Goal: Contribute content

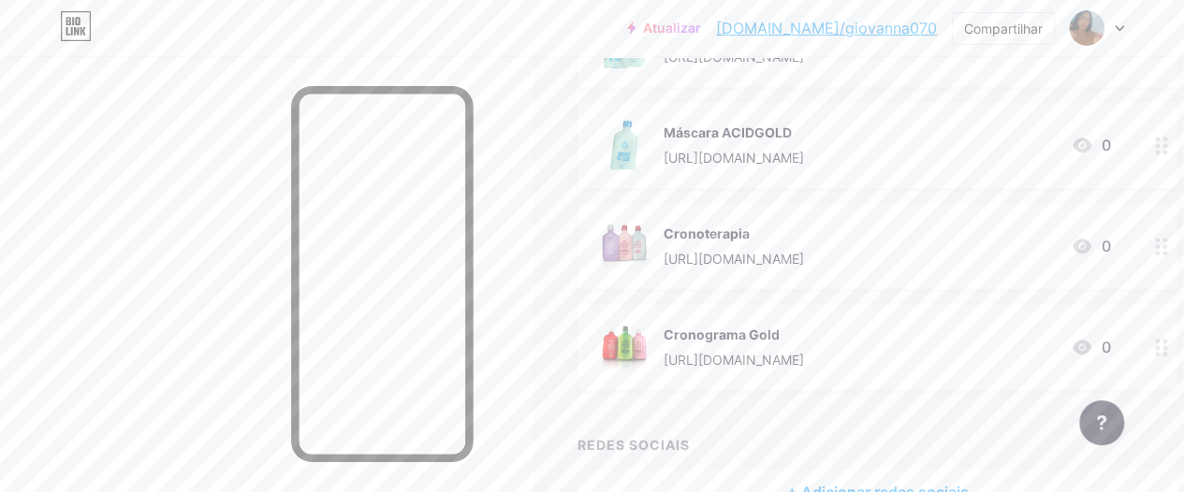
scroll to position [712, 0]
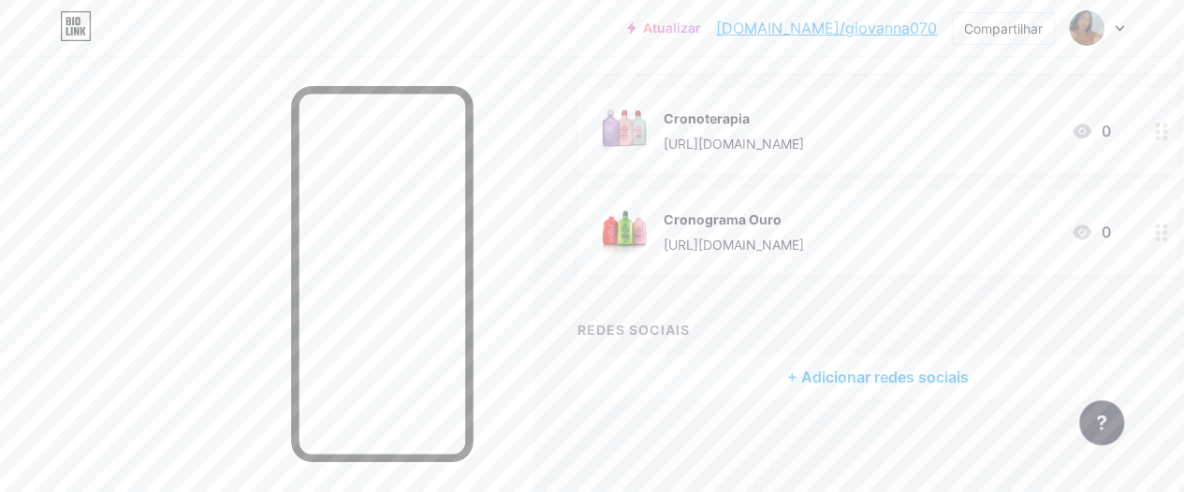
click at [1168, 233] on icon at bounding box center [1161, 233] width 13 height 18
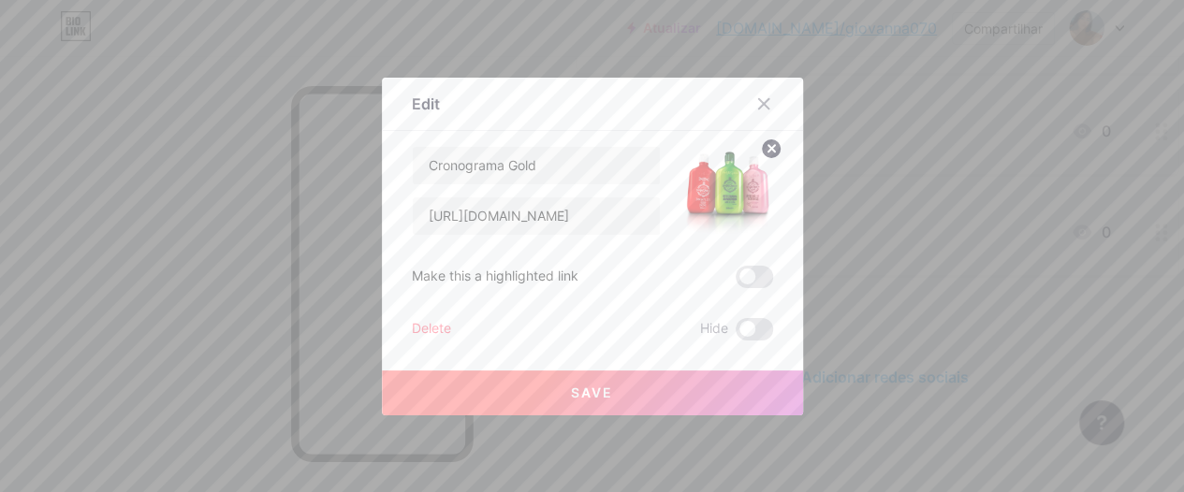
scroll to position [698, 0]
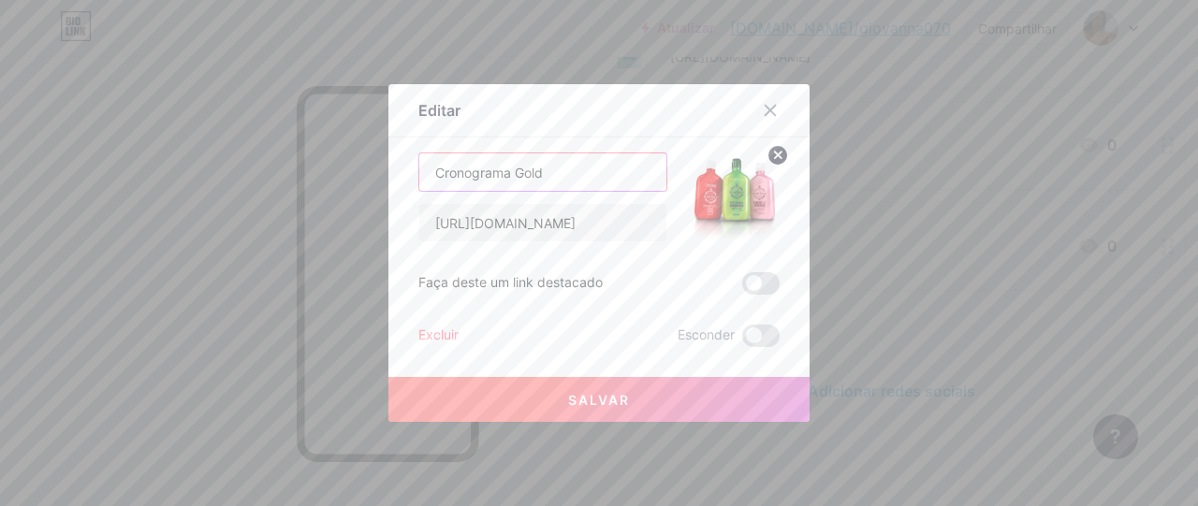
click at [634, 154] on input "Cronograma Gold" at bounding box center [542, 172] width 247 height 37
click at [569, 387] on button "Salvar" at bounding box center [599, 399] width 421 height 45
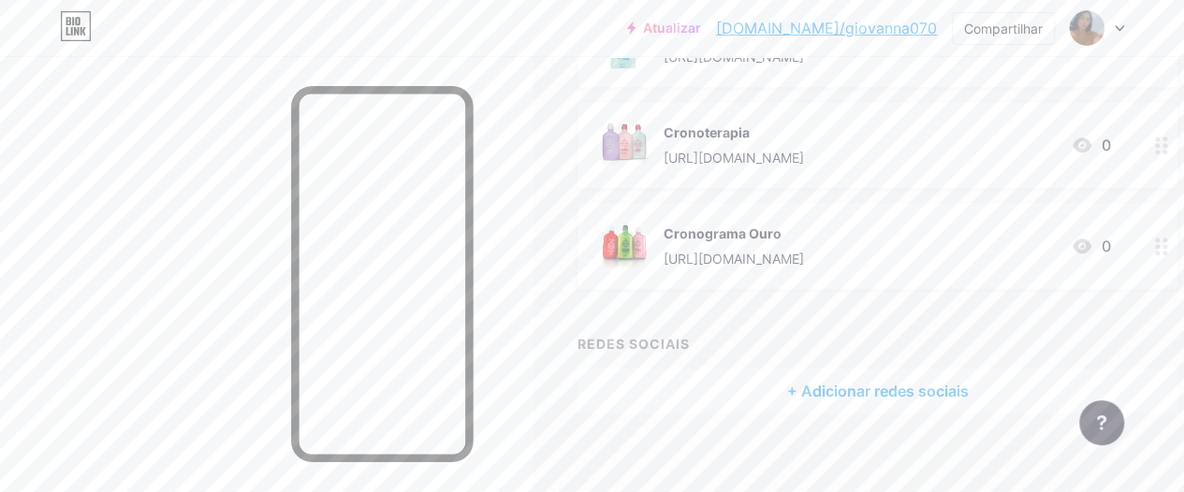
click at [533, 109] on div at bounding box center [266, 302] width 533 height 492
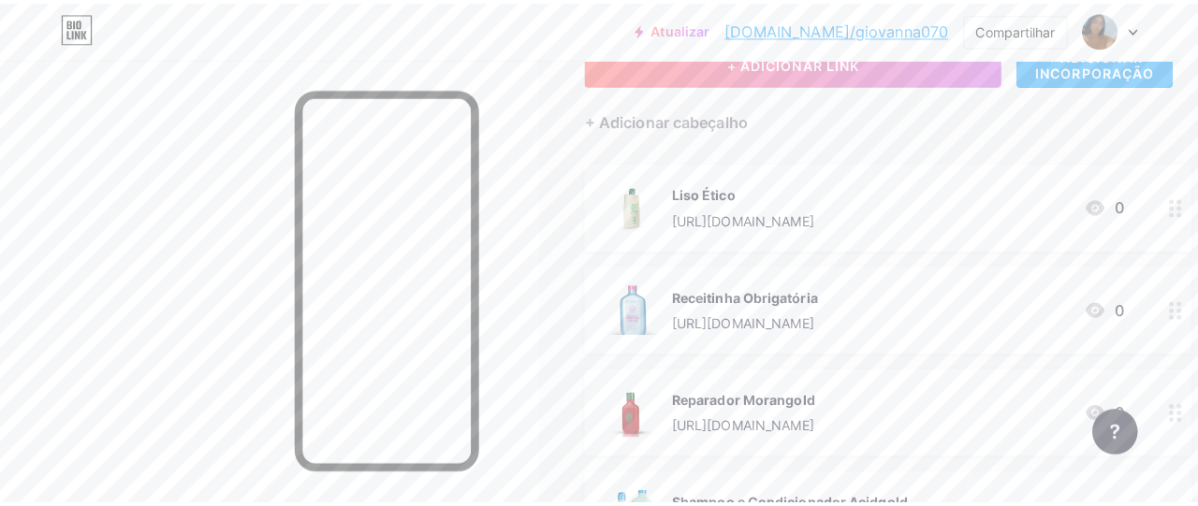
scroll to position [62, 0]
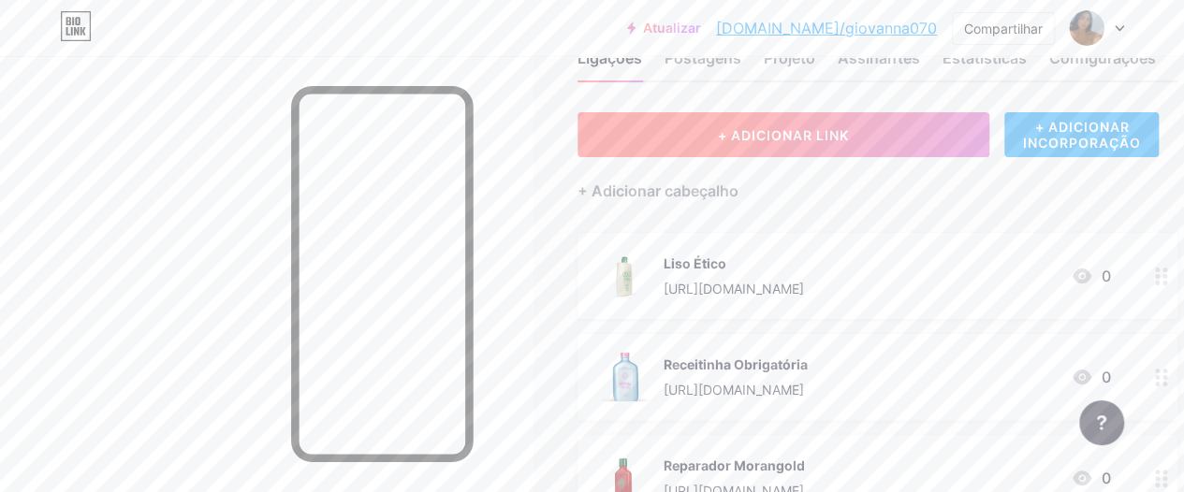
click at [674, 136] on button "+ ADICIONAR LINK" at bounding box center [784, 134] width 412 height 45
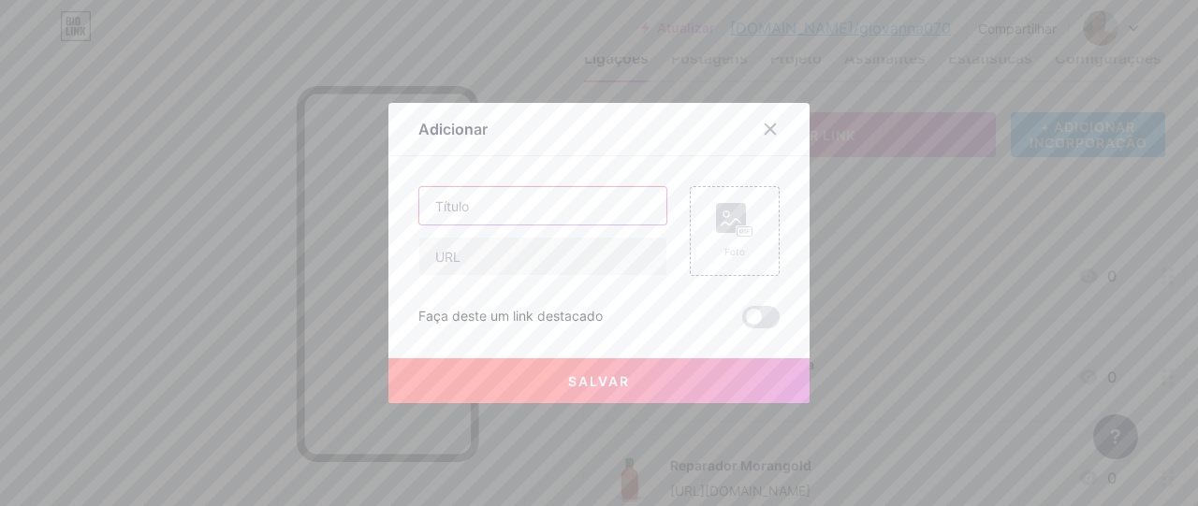
click at [491, 208] on input "text" at bounding box center [542, 205] width 247 height 37
paste input "Pré-Poo Praia & Piscina"
type input "Pré-Poo Praia & Piscina"
click at [484, 255] on input "text" at bounding box center [542, 256] width 247 height 37
paste input "[URL][DOMAIN_NAME]"
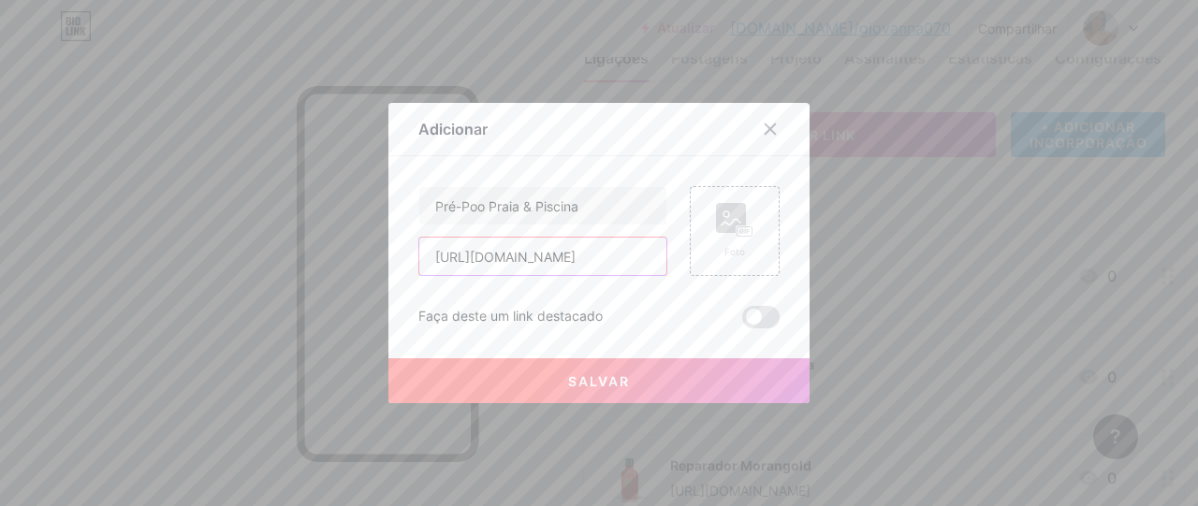
scroll to position [0, 79]
type input "[URL][DOMAIN_NAME]"
click at [753, 227] on rect at bounding box center [745, 232] width 17 height 11
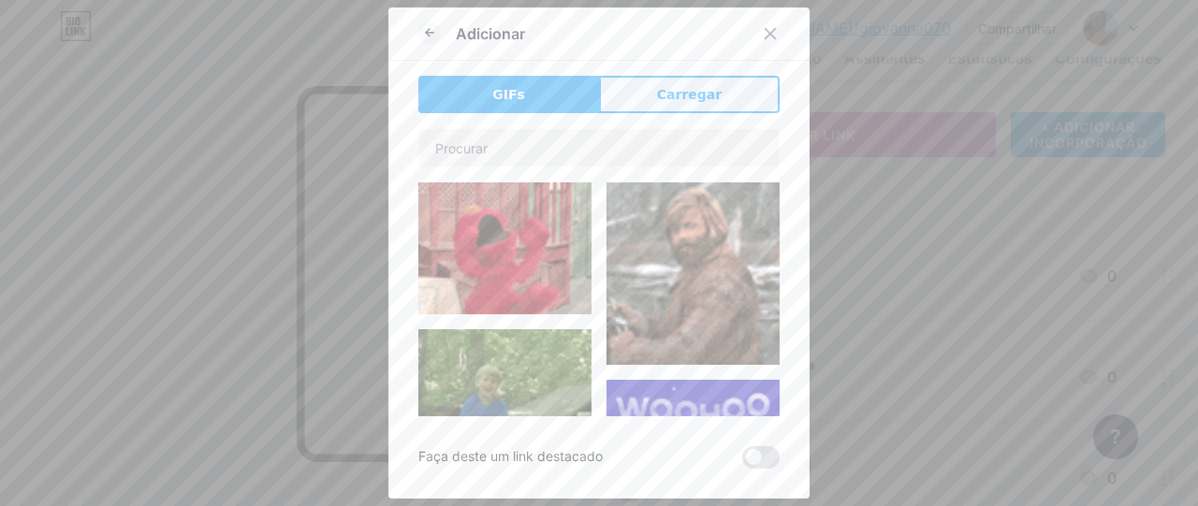
click at [693, 91] on font "Carregar" at bounding box center [689, 94] width 65 height 15
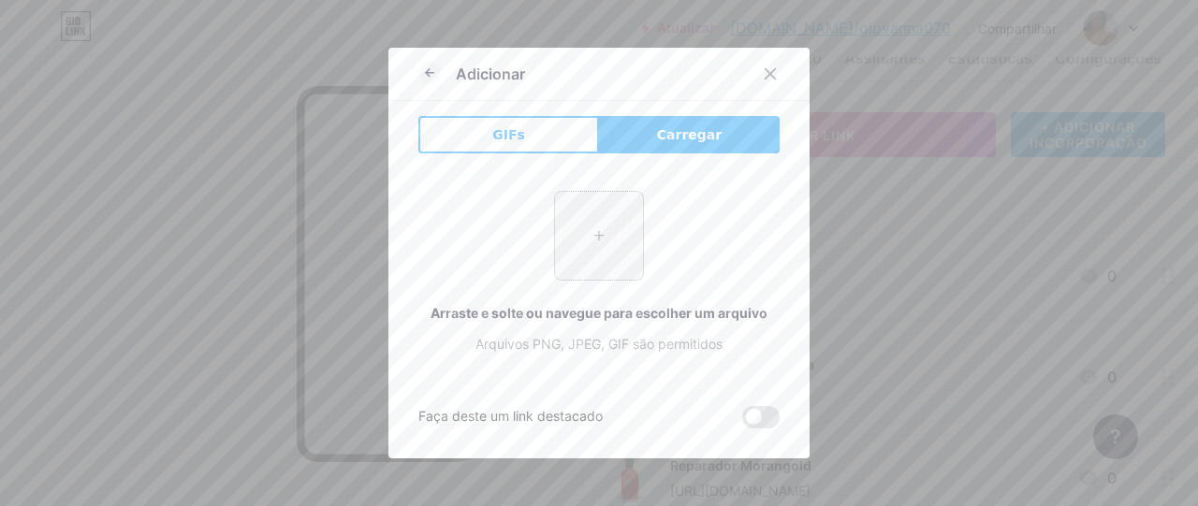
click at [571, 232] on input "file" at bounding box center [599, 236] width 88 height 88
type input "C:\fakepath\pre poo praia.webp"
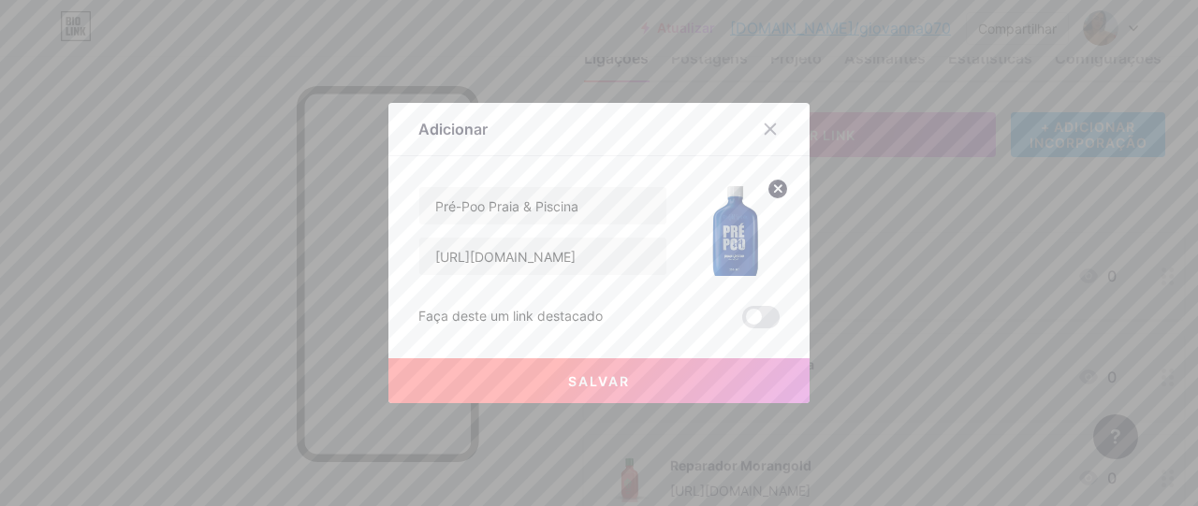
click at [579, 370] on button "Salvar" at bounding box center [599, 381] width 421 height 45
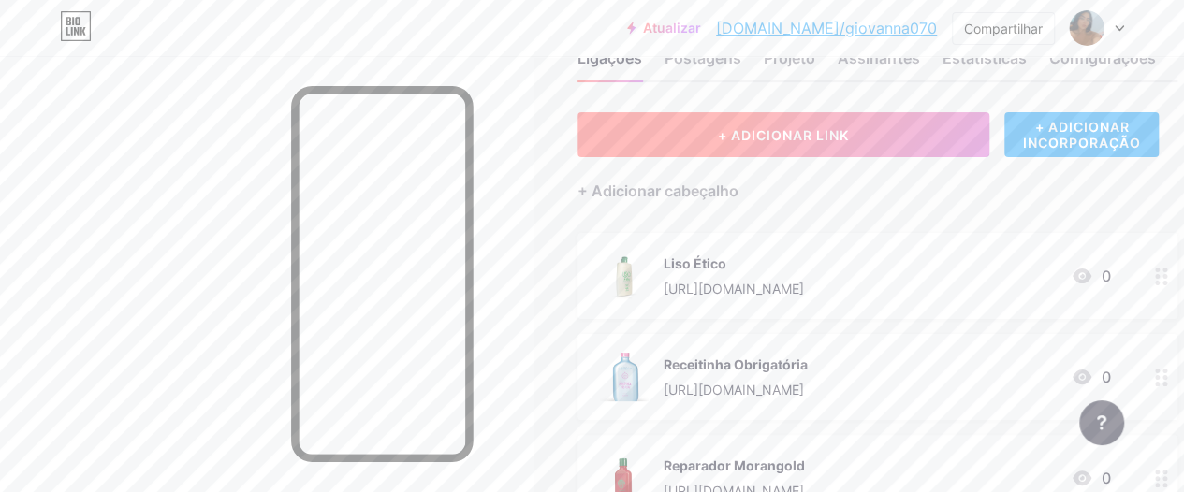
click at [790, 125] on button "+ ADICIONAR LINK" at bounding box center [784, 134] width 412 height 45
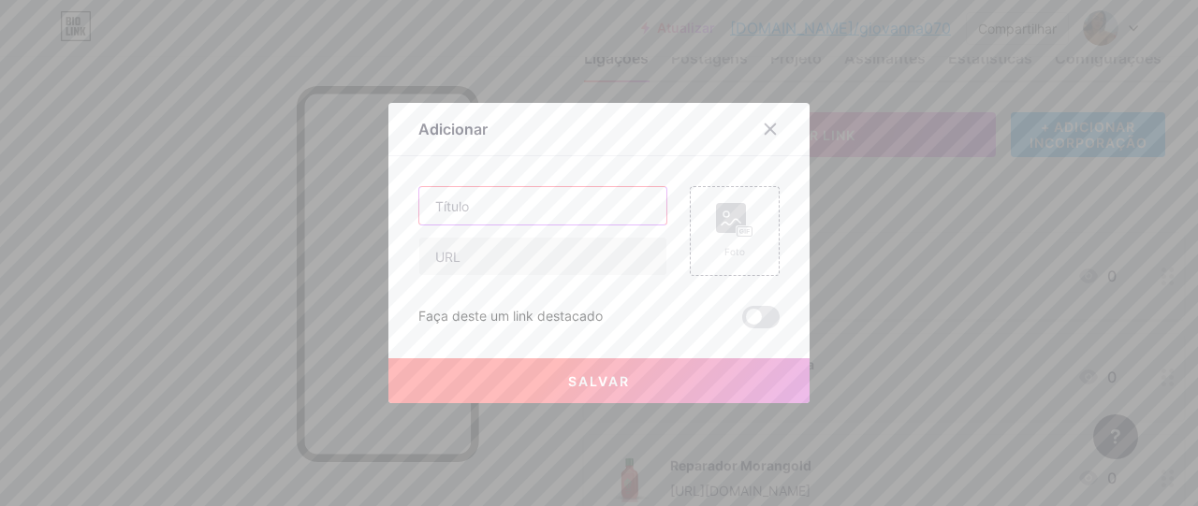
click at [541, 199] on input "text" at bounding box center [542, 205] width 247 height 37
paste input "Repare Gold"
type input "Repare Gold"
click at [743, 245] on div "Foto" at bounding box center [734, 252] width 37 height 14
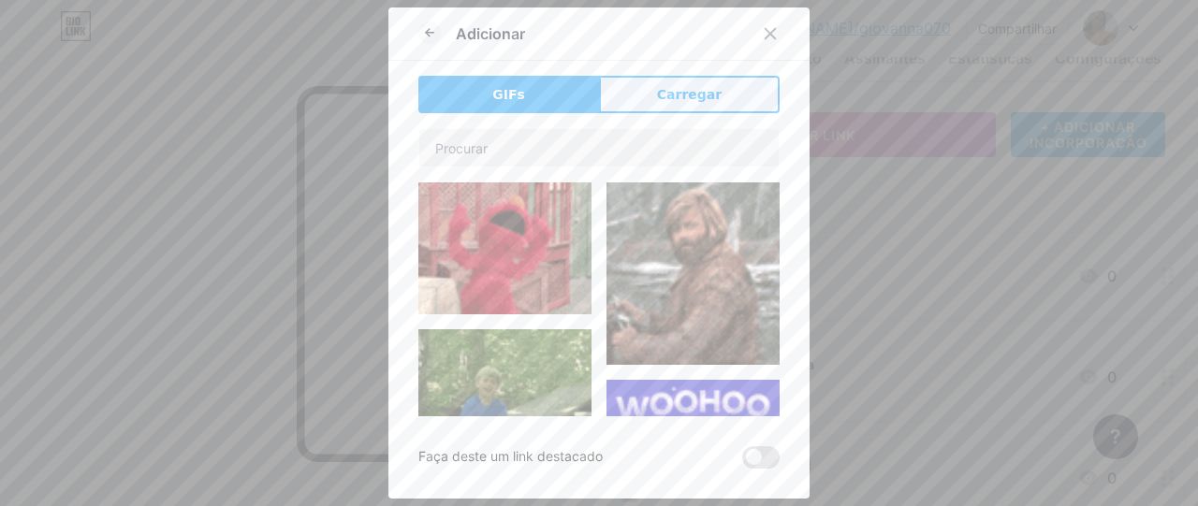
click at [659, 104] on button "Carregar" at bounding box center [689, 94] width 181 height 37
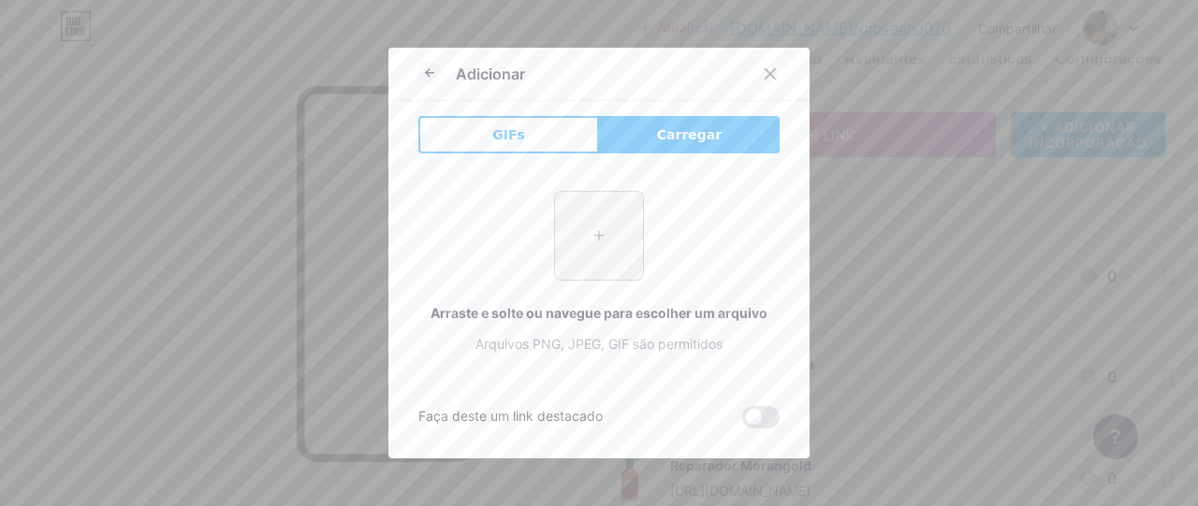
click at [593, 219] on input "file" at bounding box center [599, 236] width 88 height 88
type input "C:\fakepath\repare gold.webp"
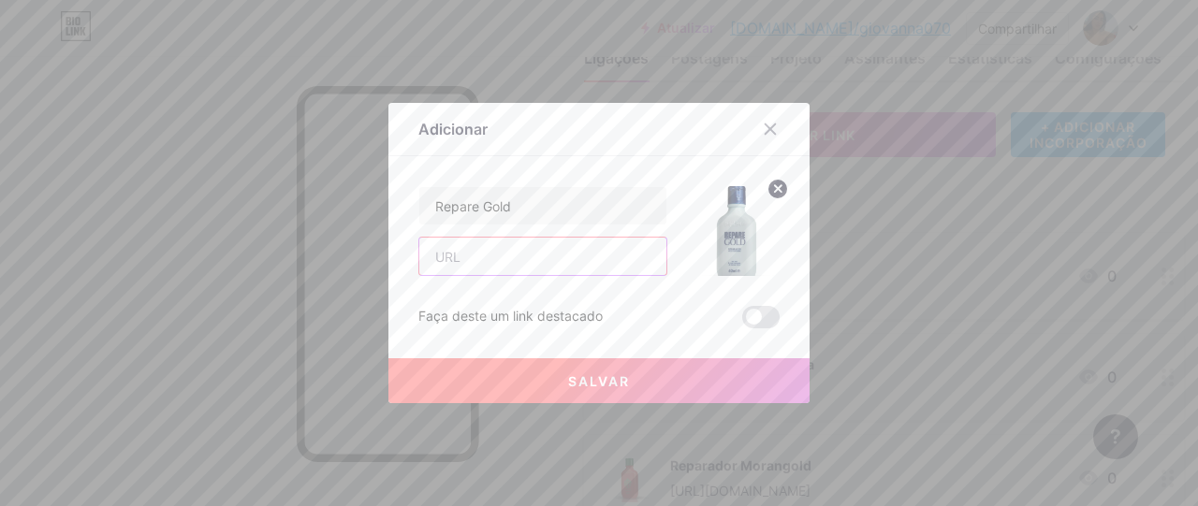
click at [460, 256] on input "text" at bounding box center [542, 256] width 247 height 37
paste input "[URL][DOMAIN_NAME]"
type input "[URL][DOMAIN_NAME]"
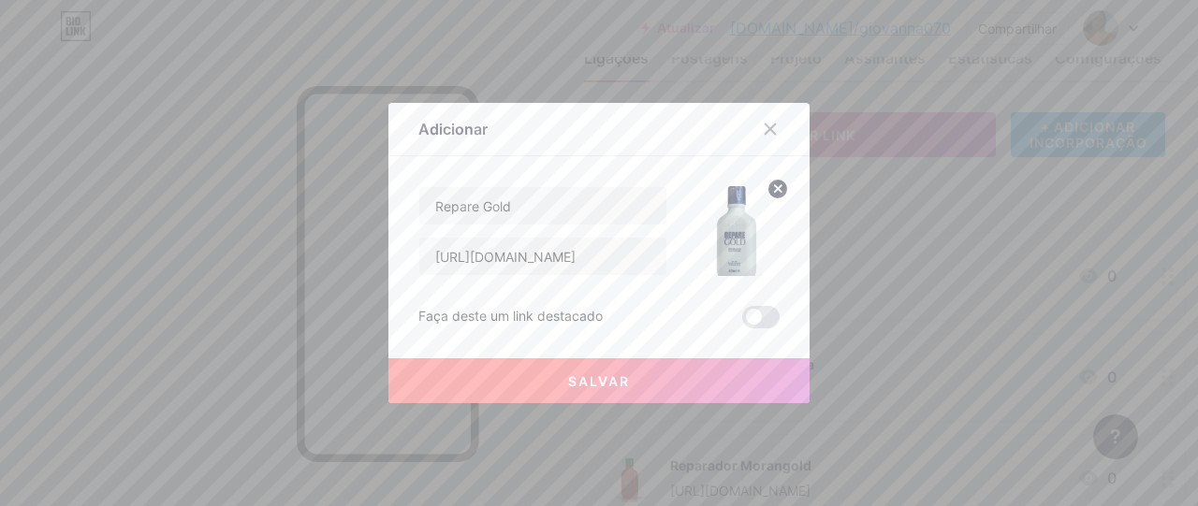
click at [562, 378] on button "Salvar" at bounding box center [599, 381] width 421 height 45
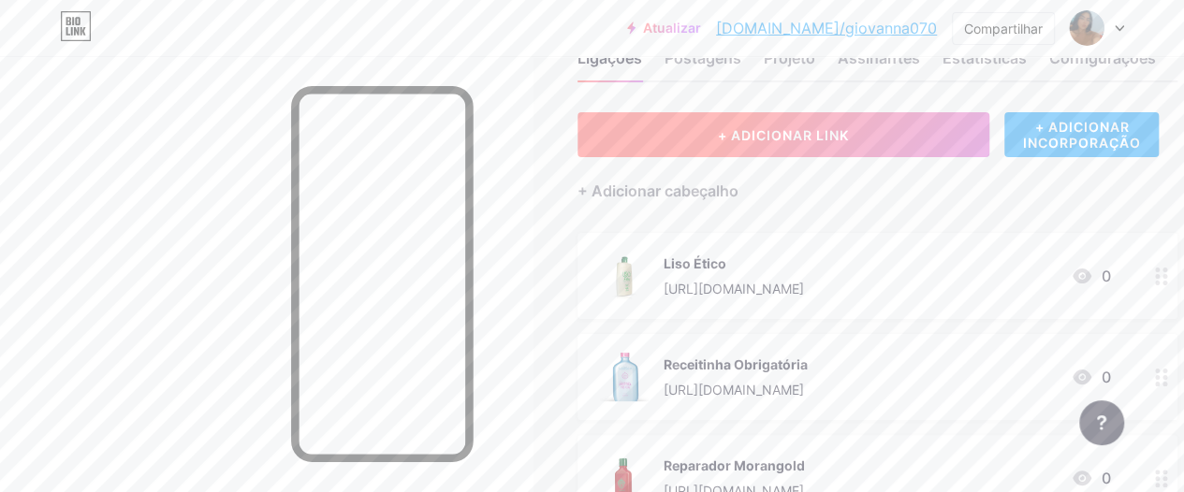
click at [647, 147] on button "+ ADICIONAR LINK" at bounding box center [784, 134] width 412 height 45
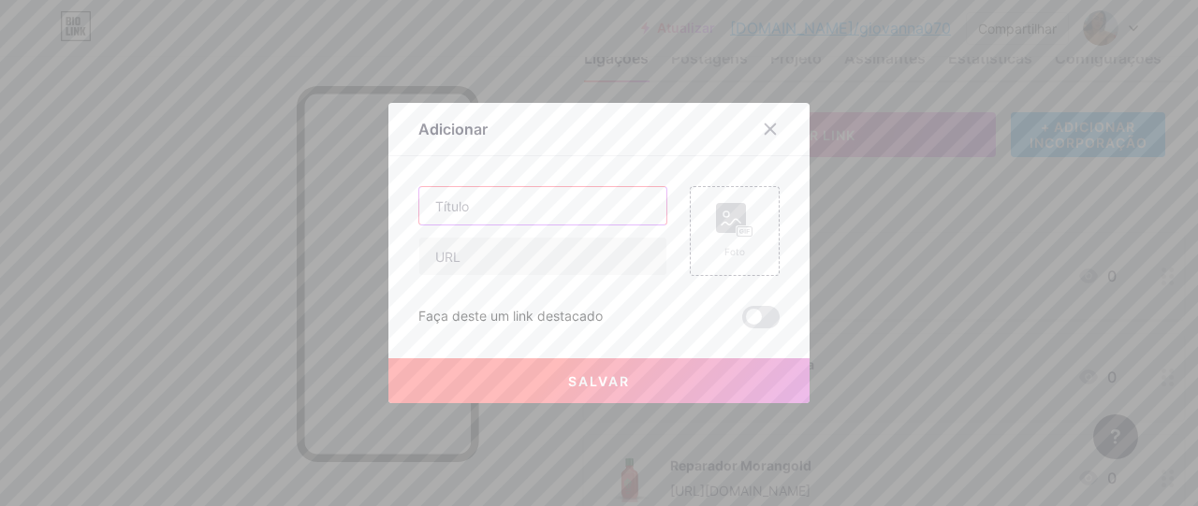
click at [568, 197] on input "text" at bounding box center [542, 205] width 247 height 37
paste input "Booster DNAPLEX"
type input "Booster DNAPLEX"
click at [551, 250] on input "text" at bounding box center [542, 256] width 247 height 37
click at [524, 259] on input "text" at bounding box center [542, 256] width 247 height 37
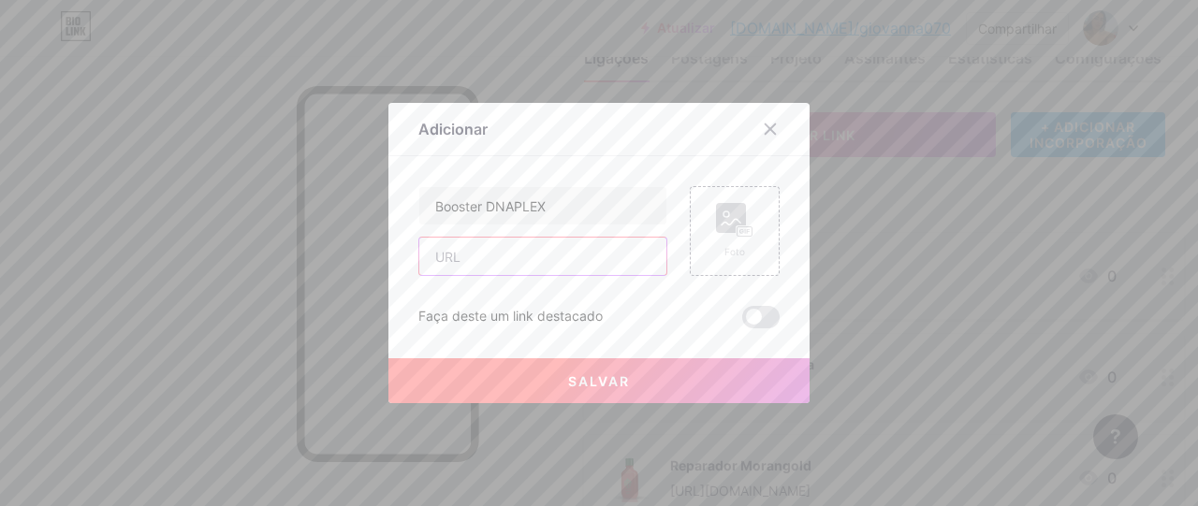
paste input "[URL][DOMAIN_NAME]"
type input "[URL][DOMAIN_NAME]"
click at [752, 229] on rect at bounding box center [745, 231] width 15 height 9
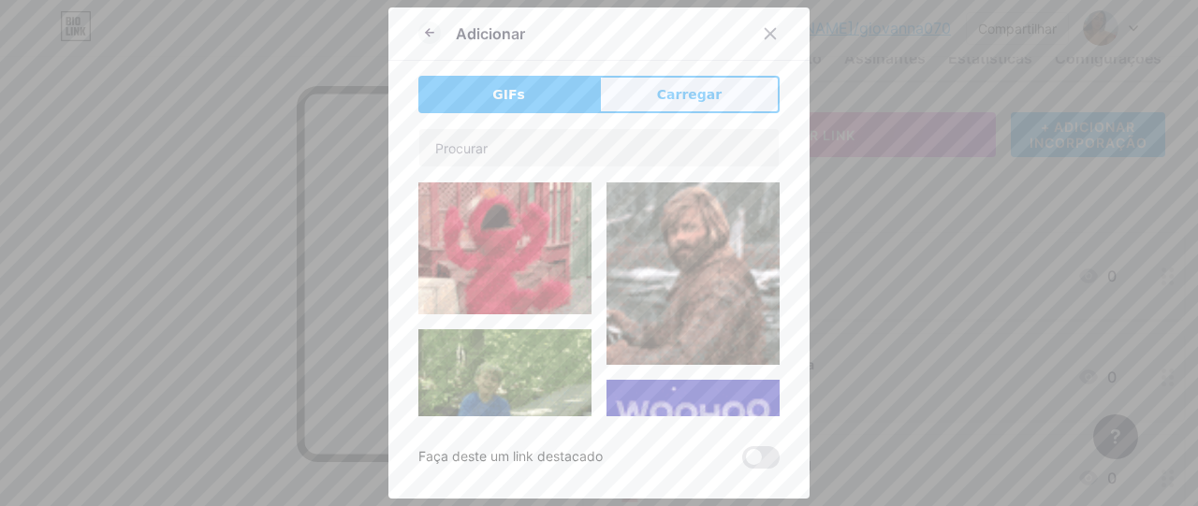
click at [694, 93] on font "Carregar" at bounding box center [689, 94] width 65 height 15
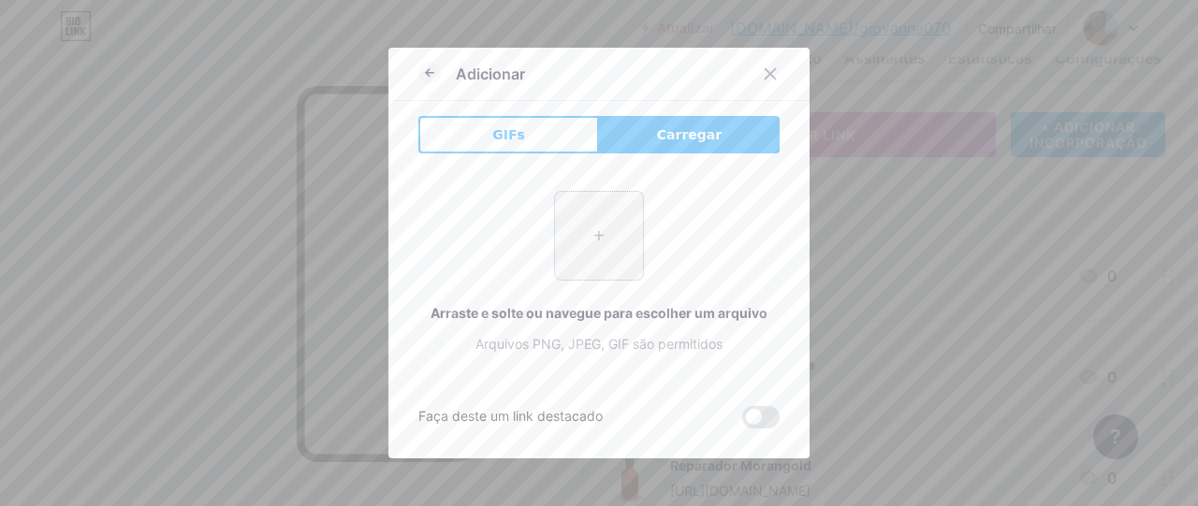
click at [597, 250] on input "file" at bounding box center [599, 236] width 88 height 88
type input "C:\fakepath\Booster DNAPLEX.webp"
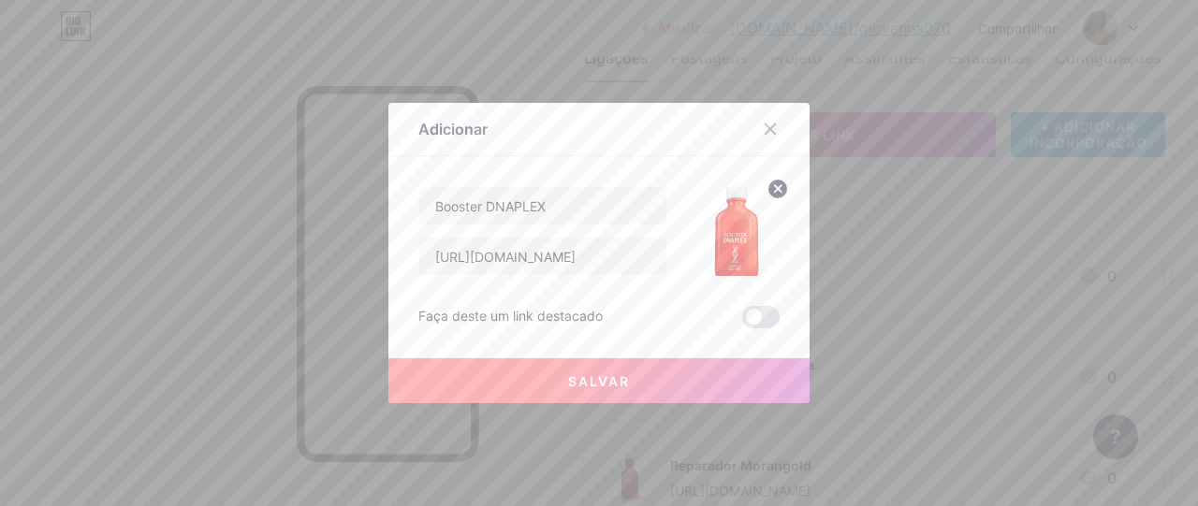
click at [565, 368] on button "Salvar" at bounding box center [599, 381] width 421 height 45
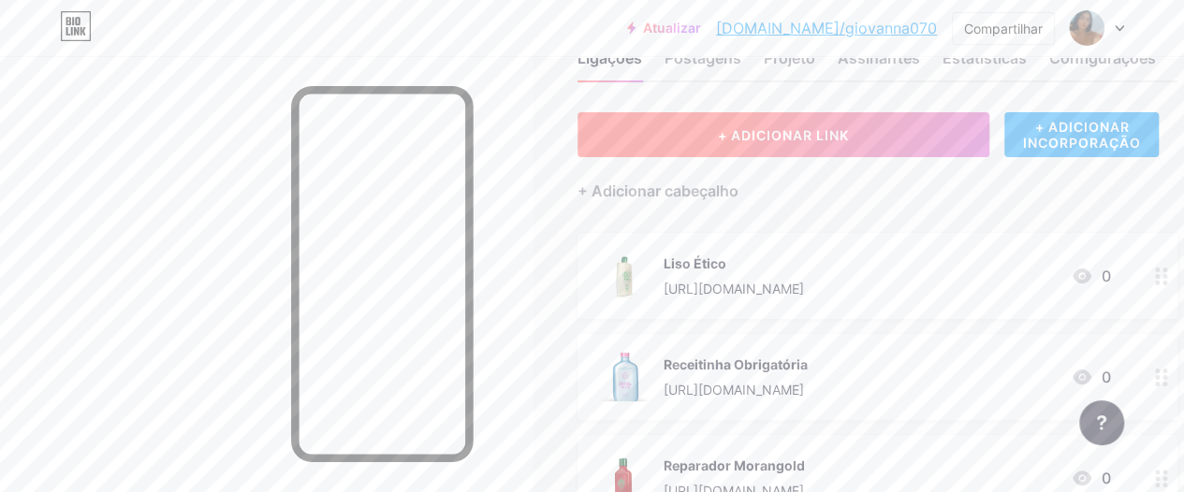
click at [670, 128] on button "+ ADICIONAR LINK" at bounding box center [784, 134] width 412 height 45
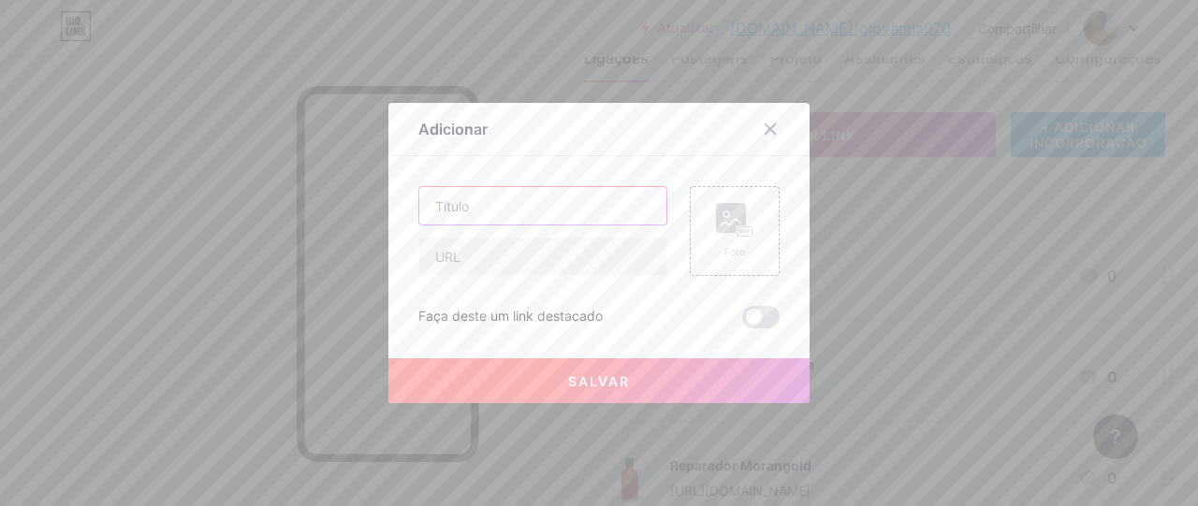
click at [518, 198] on input "text" at bounding box center [542, 205] width 247 height 37
paste input "Shampoo e Condicionador DNAPLEX"
type input "Shampoo e Condicionador DNAPLEX"
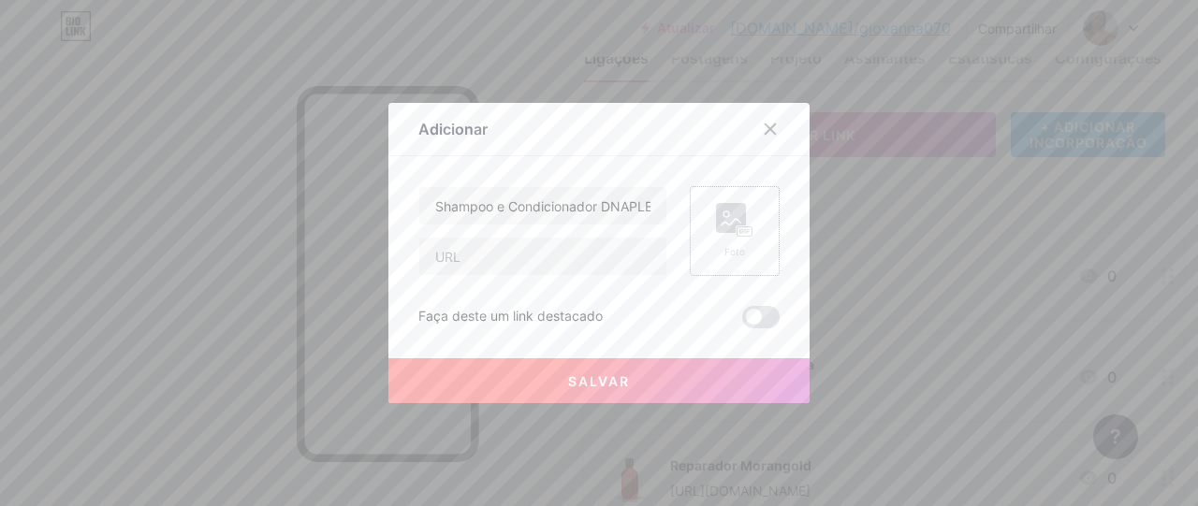
click at [713, 231] on div "Foto" at bounding box center [735, 231] width 90 height 90
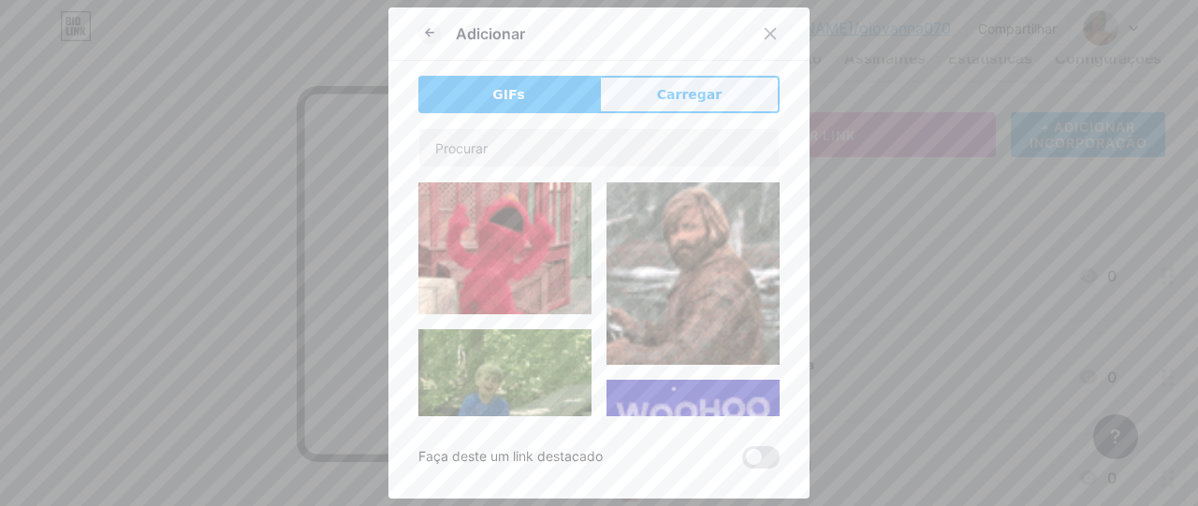
click at [623, 98] on button "Carregar" at bounding box center [689, 94] width 181 height 37
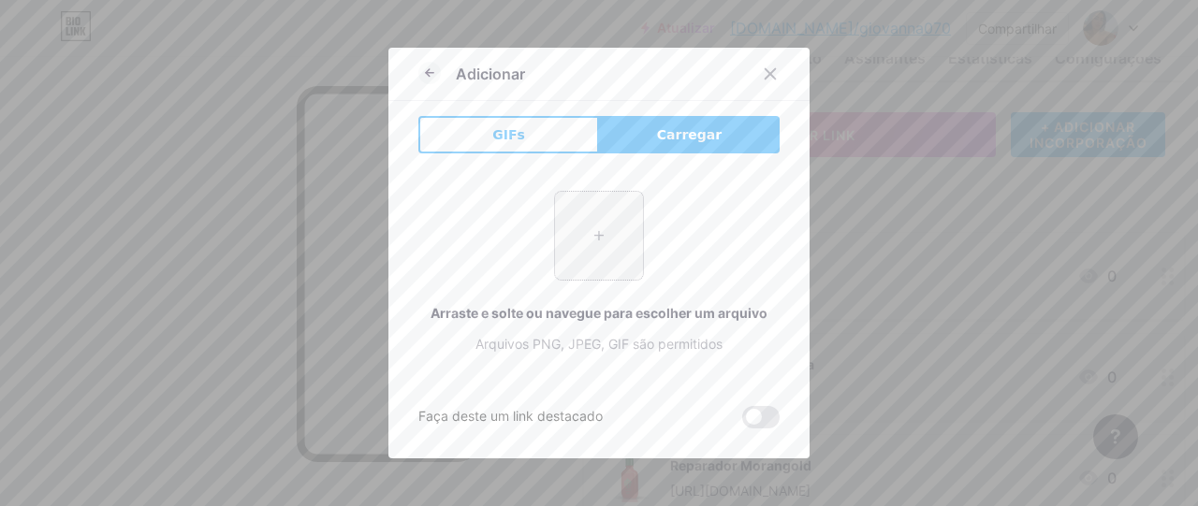
click at [597, 223] on input "file" at bounding box center [599, 236] width 88 height 88
type input "C:\fakepath\Shampoo e Condicionador DNAPLEX.webp"
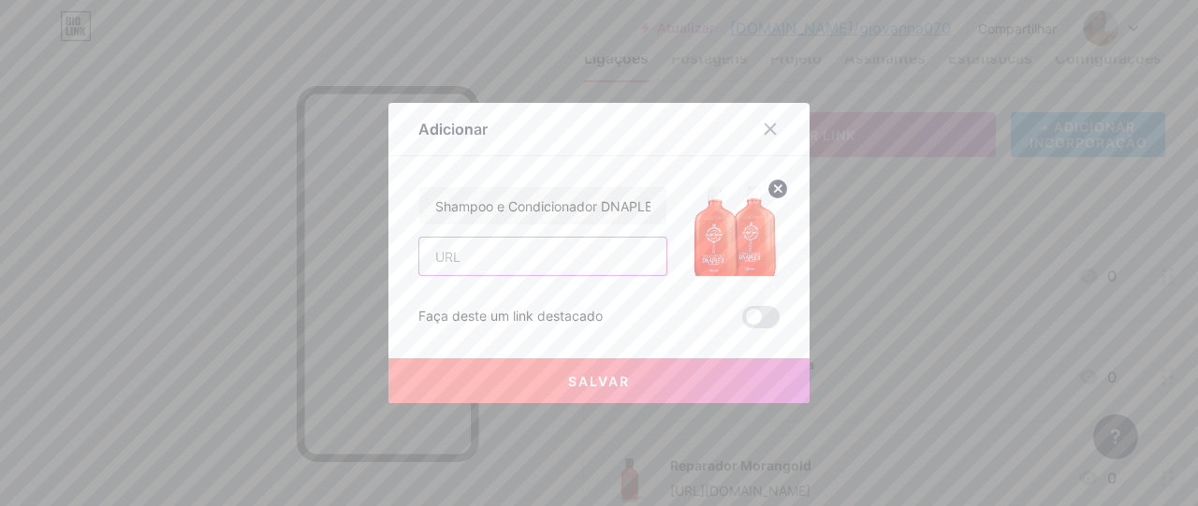
click at [460, 241] on input "text" at bounding box center [542, 256] width 247 height 37
paste input "[URL][DOMAIN_NAME]"
type input "[URL][DOMAIN_NAME]"
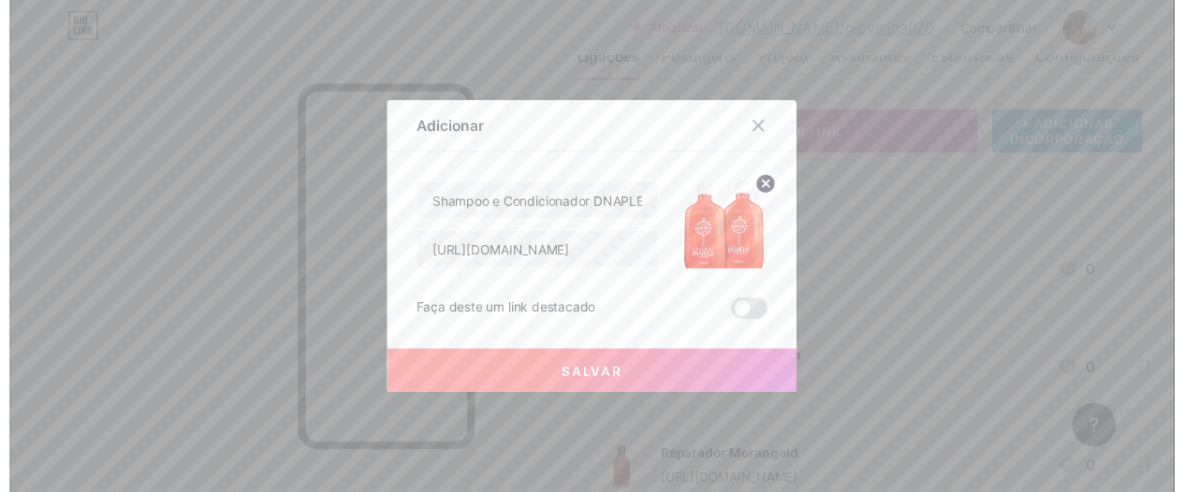
scroll to position [0, 0]
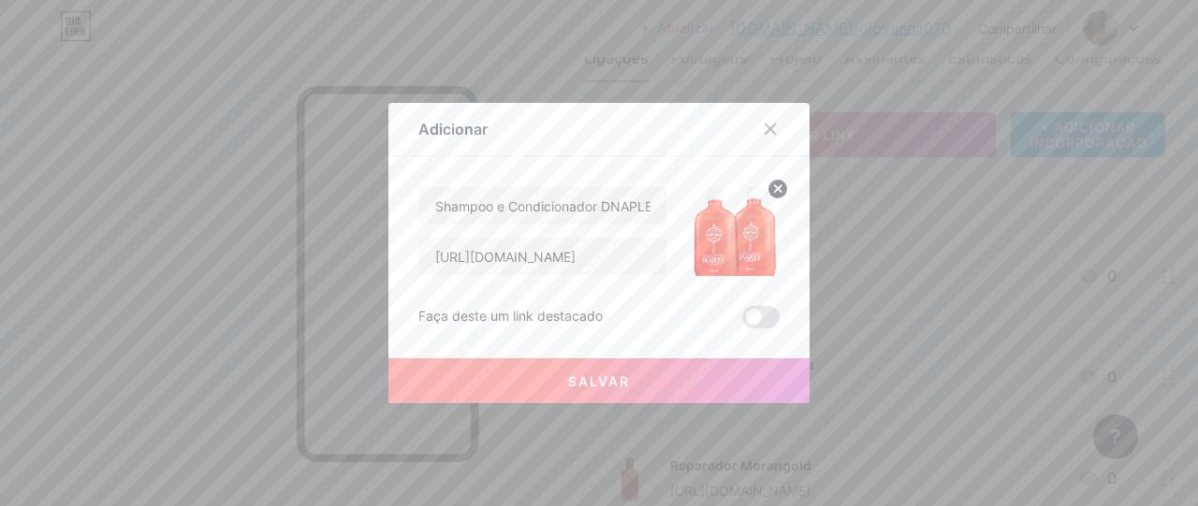
click at [560, 381] on button "Salvar" at bounding box center [599, 381] width 421 height 45
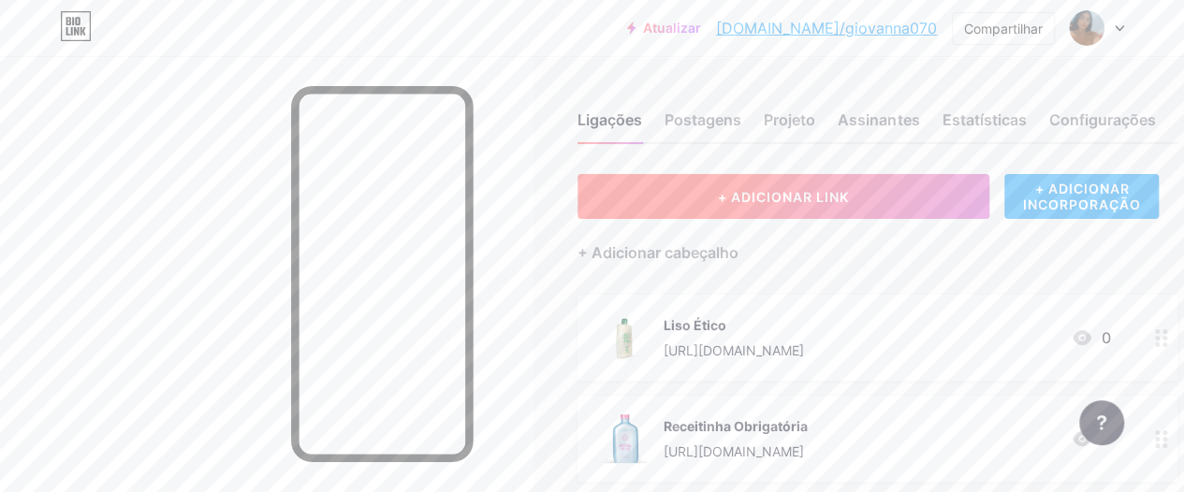
click at [748, 181] on button "+ ADICIONAR LINK" at bounding box center [784, 196] width 412 height 45
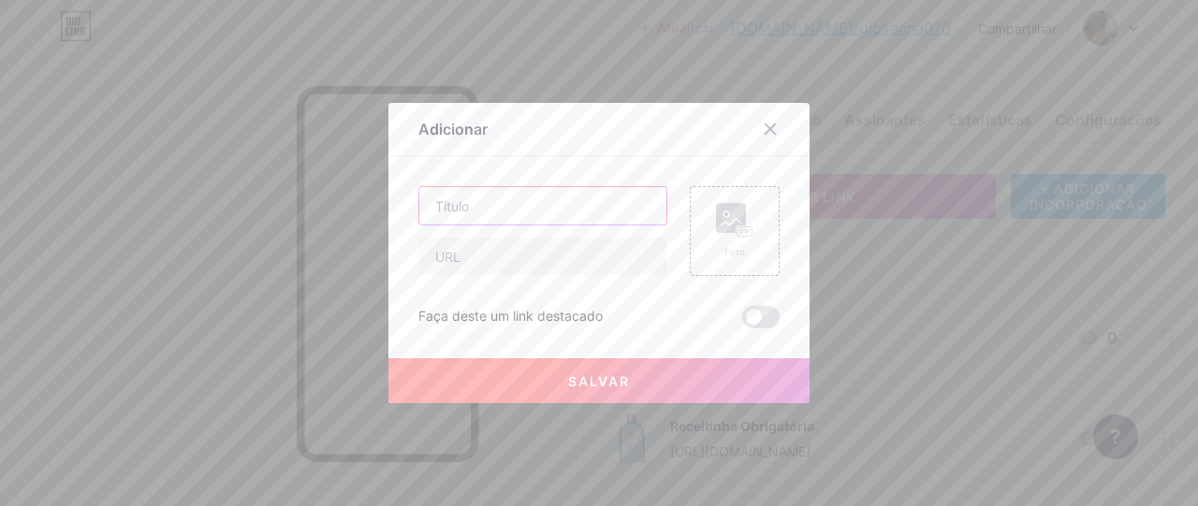
click at [577, 201] on input "text" at bounding box center [542, 205] width 247 height 37
paste input "Mask DNAPLEX"
type input "Mask DNAPLEX"
click at [504, 259] on input "text" at bounding box center [542, 256] width 247 height 37
paste input "[URL][DOMAIN_NAME]"
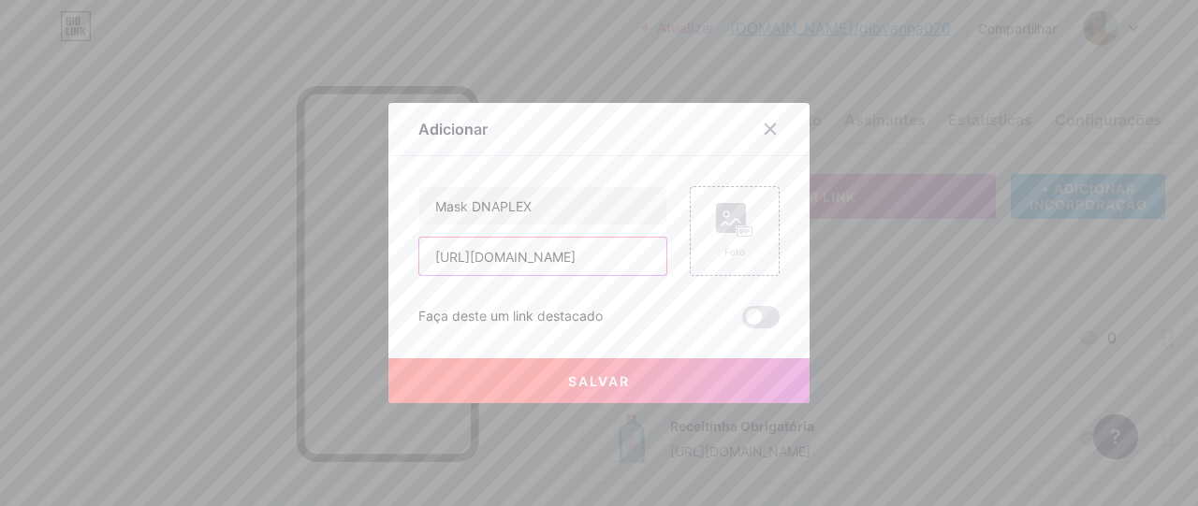
scroll to position [0, 78]
type input "[URL][DOMAIN_NAME]"
click at [731, 264] on div "Foto" at bounding box center [735, 231] width 90 height 90
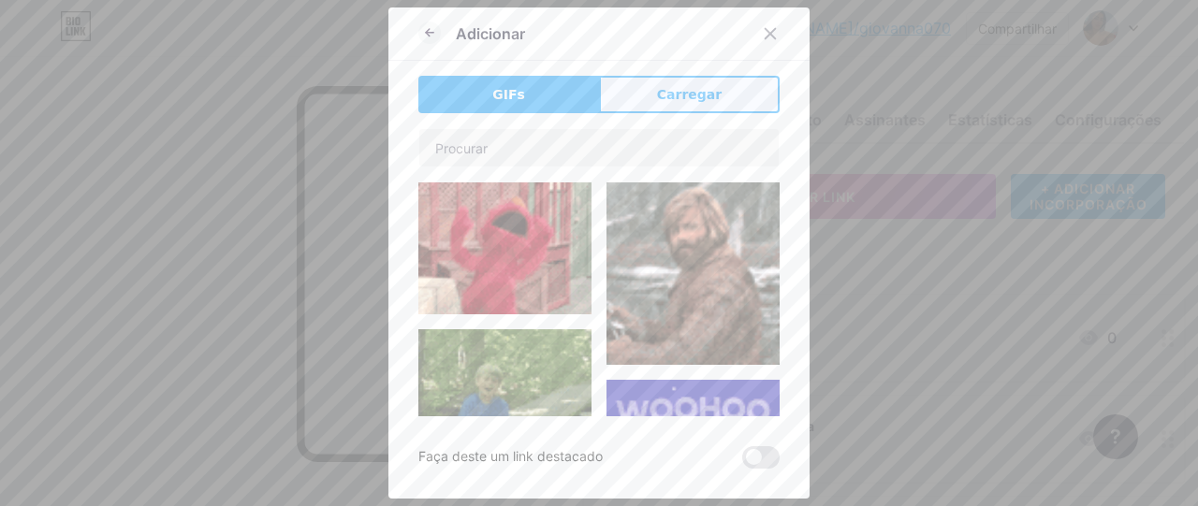
click at [674, 95] on font "Carregar" at bounding box center [689, 94] width 65 height 15
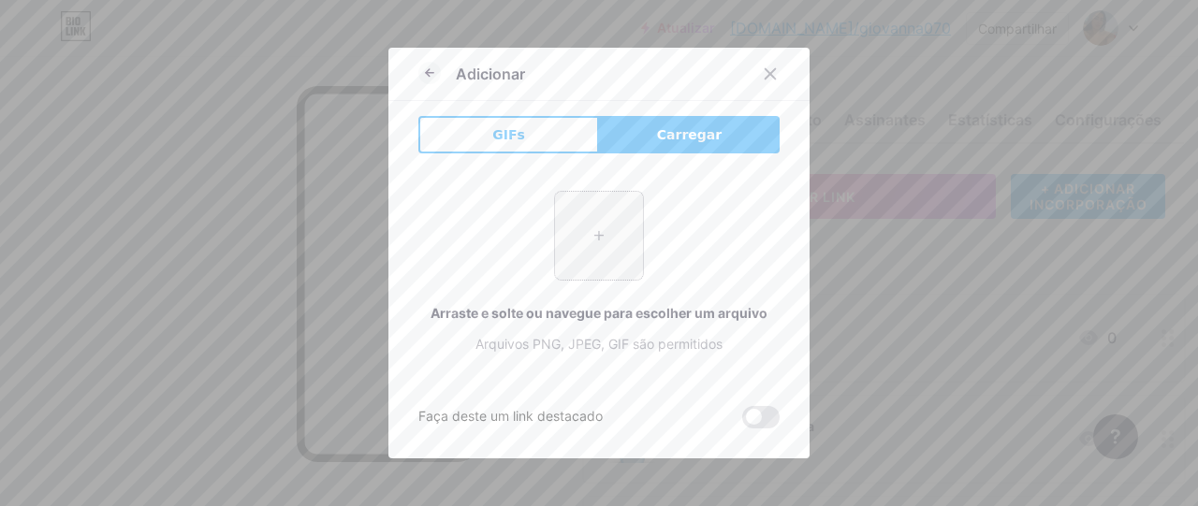
click at [618, 244] on input "file" at bounding box center [599, 236] width 88 height 88
type input "C:\fakepath\Mask DNAPLEX.webp"
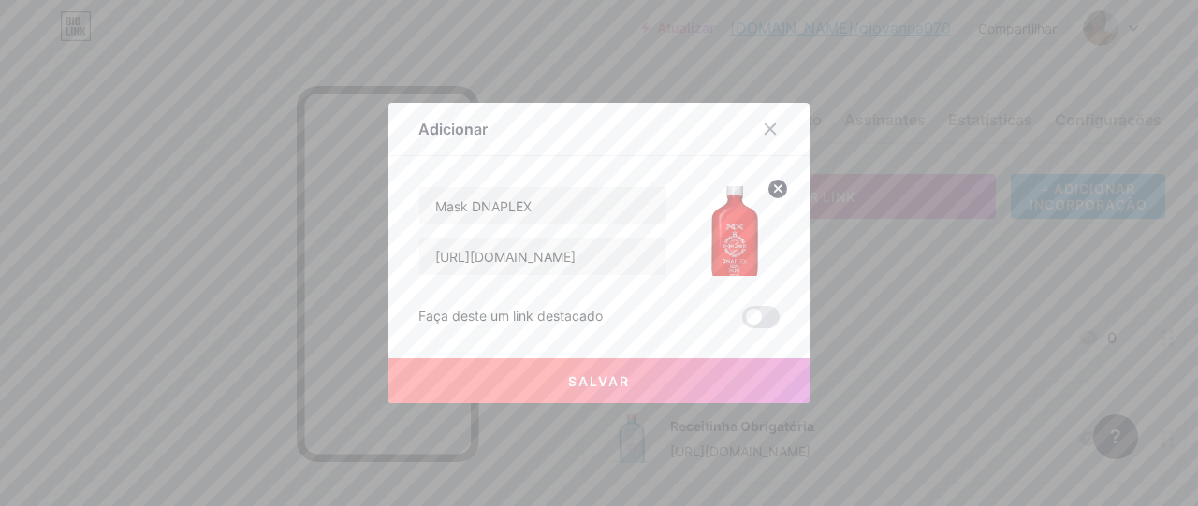
click at [567, 383] on button "Salvar" at bounding box center [599, 381] width 421 height 45
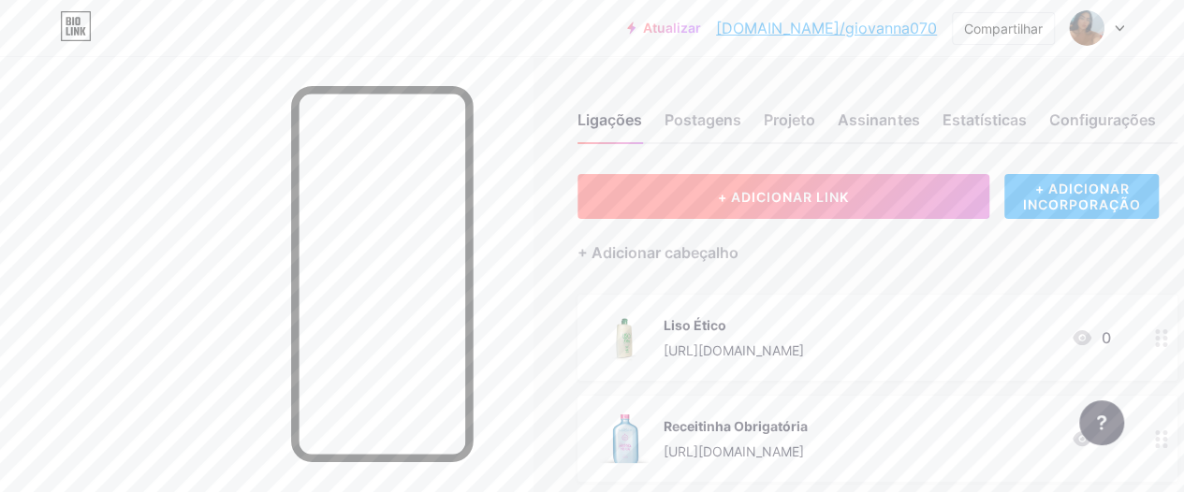
click at [665, 193] on button "+ ADICIONAR LINK" at bounding box center [784, 196] width 412 height 45
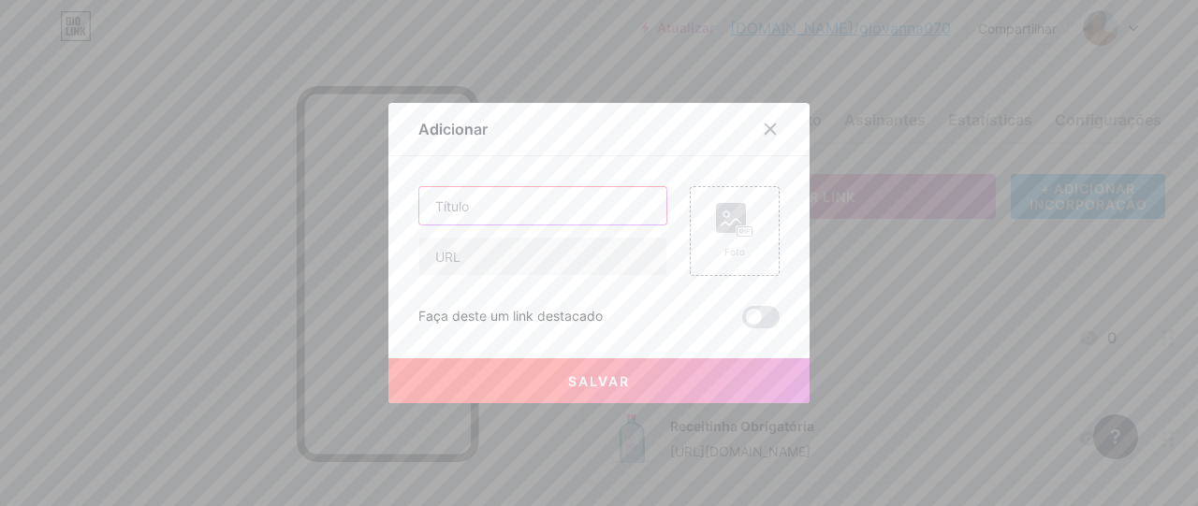
click at [561, 206] on input "text" at bounding box center [542, 205] width 247 height 37
paste input "Pós-Química Milagrosa"
type input "Pós-Química Milagrosa"
click at [583, 251] on input "text" at bounding box center [542, 256] width 247 height 37
click at [592, 264] on input "text" at bounding box center [542, 256] width 247 height 37
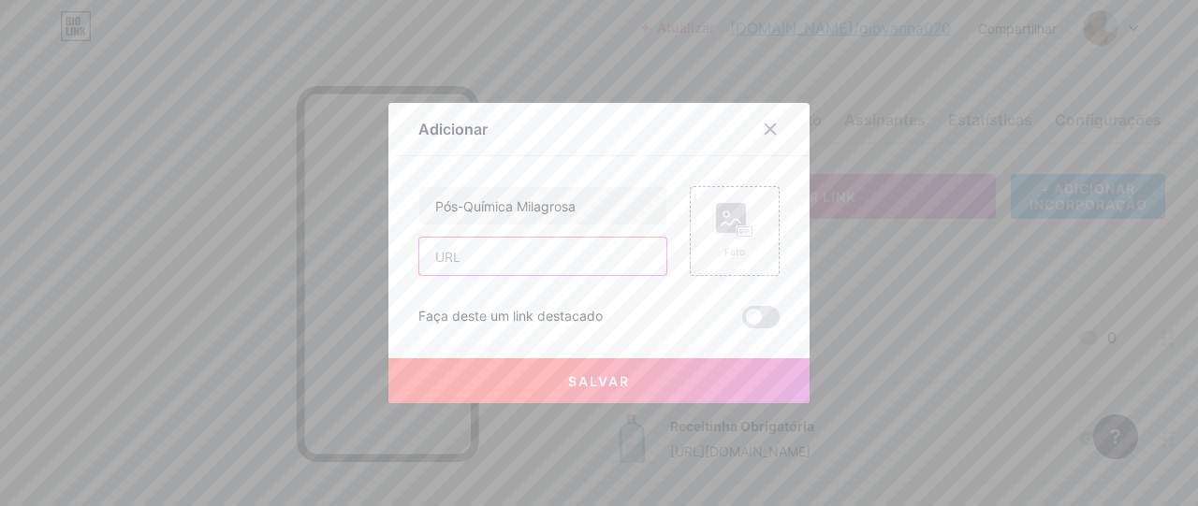
paste input "[URL][DOMAIN_NAME]"
type input "[URL][DOMAIN_NAME]"
click at [723, 201] on div "Foto" at bounding box center [735, 231] width 90 height 90
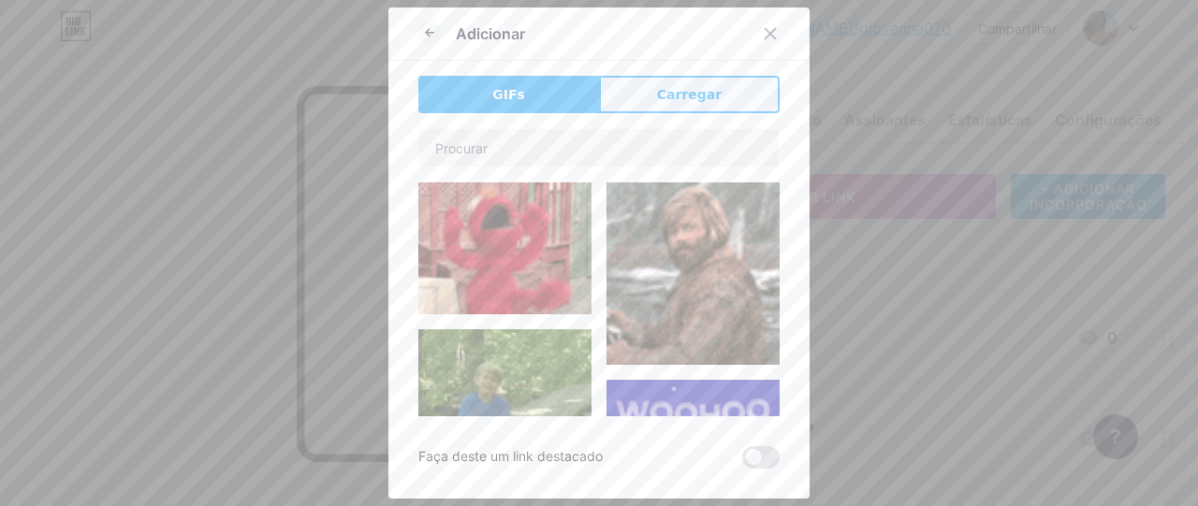
click at [635, 91] on button "Carregar" at bounding box center [689, 94] width 181 height 37
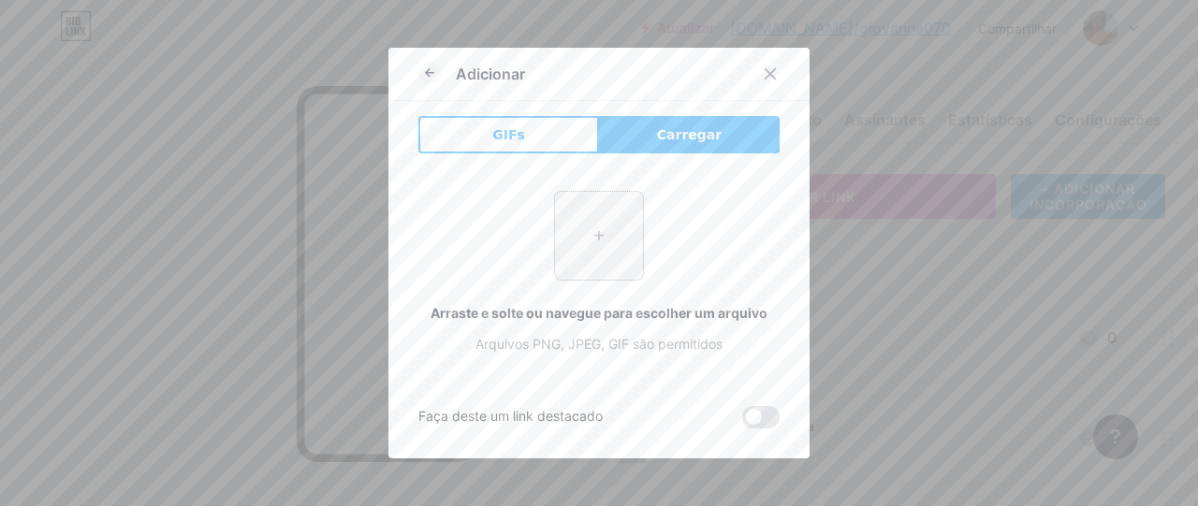
click at [601, 223] on input "file" at bounding box center [599, 236] width 88 height 88
type input "C:\fakepath\Pós-Química Milagrosa.webp"
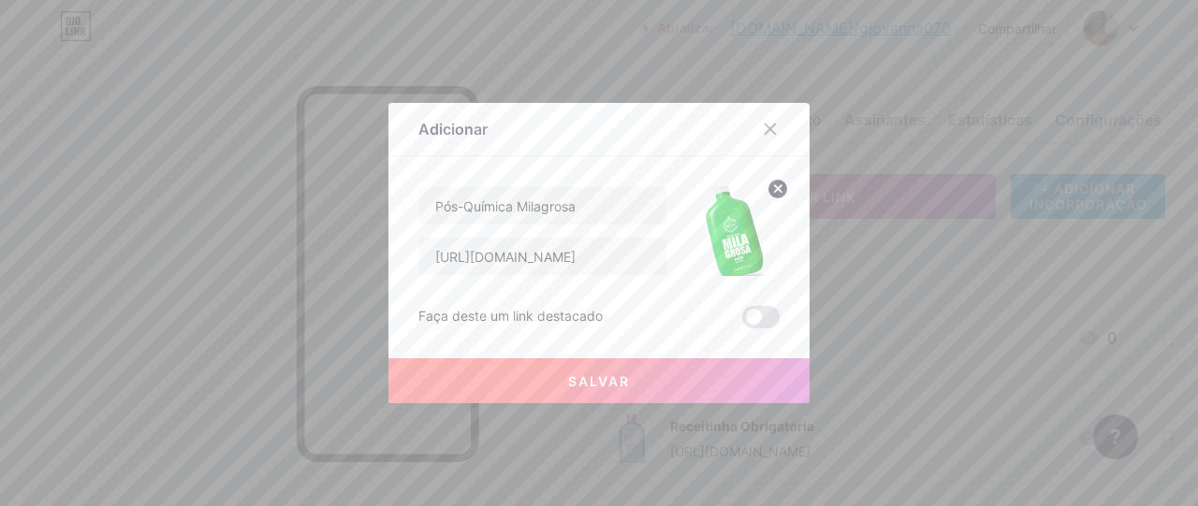
click at [573, 374] on font "Salvar" at bounding box center [599, 382] width 62 height 16
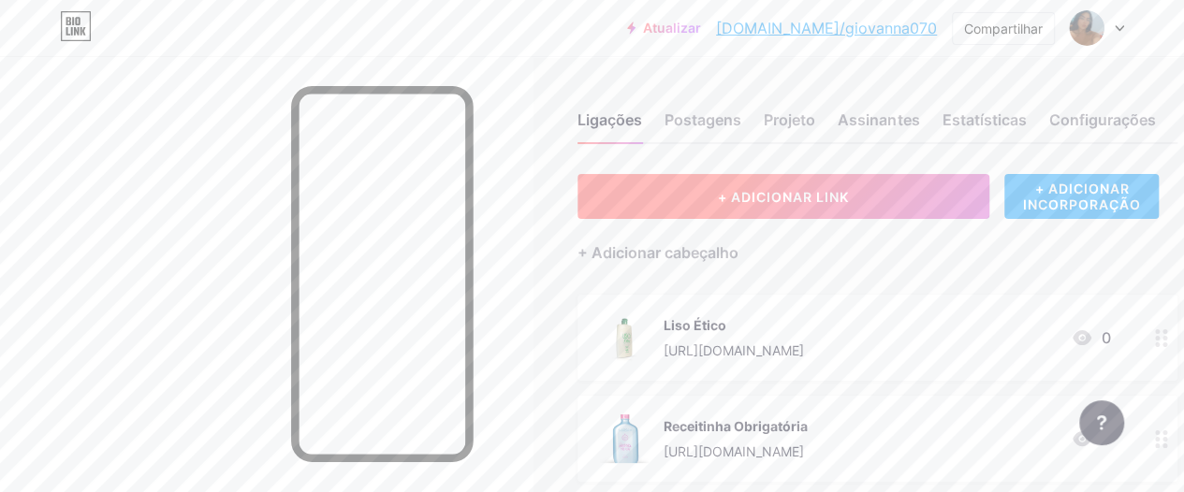
click at [682, 197] on button "+ ADICIONAR LINK" at bounding box center [784, 196] width 412 height 45
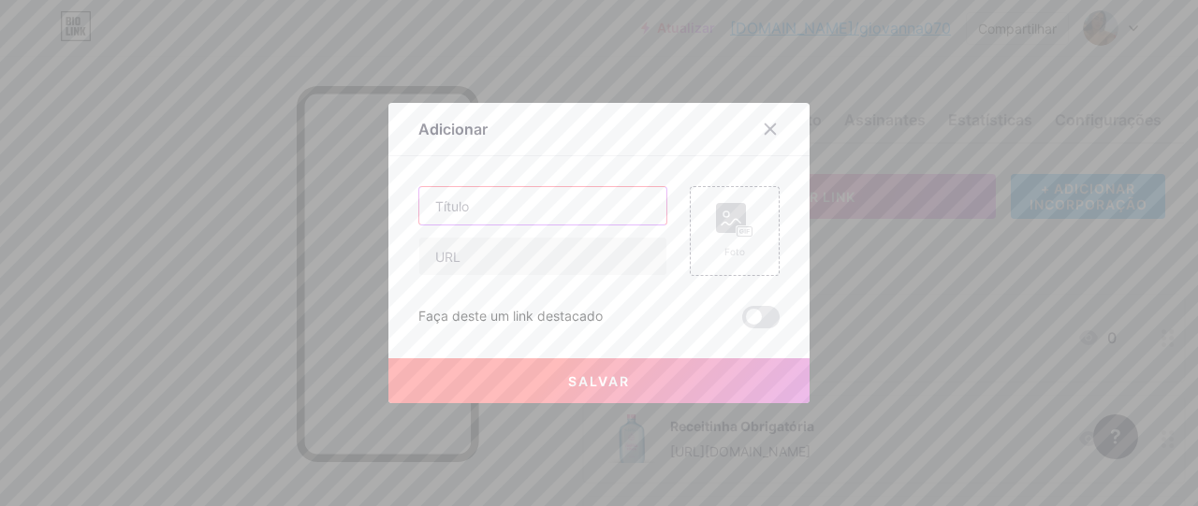
click at [510, 188] on input "text" at bounding box center [542, 205] width 247 height 37
paste input "PRÉ-[PERSON_NAME]"
type input "PRÉ-[PERSON_NAME]"
click at [740, 227] on rect at bounding box center [745, 232] width 17 height 11
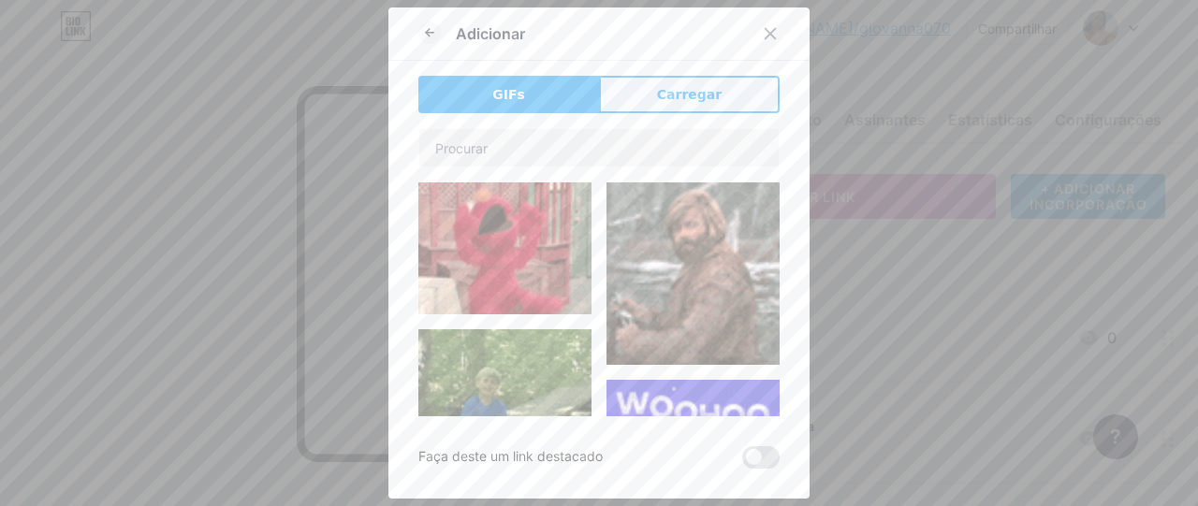
click at [643, 80] on button "Carregar" at bounding box center [689, 94] width 181 height 37
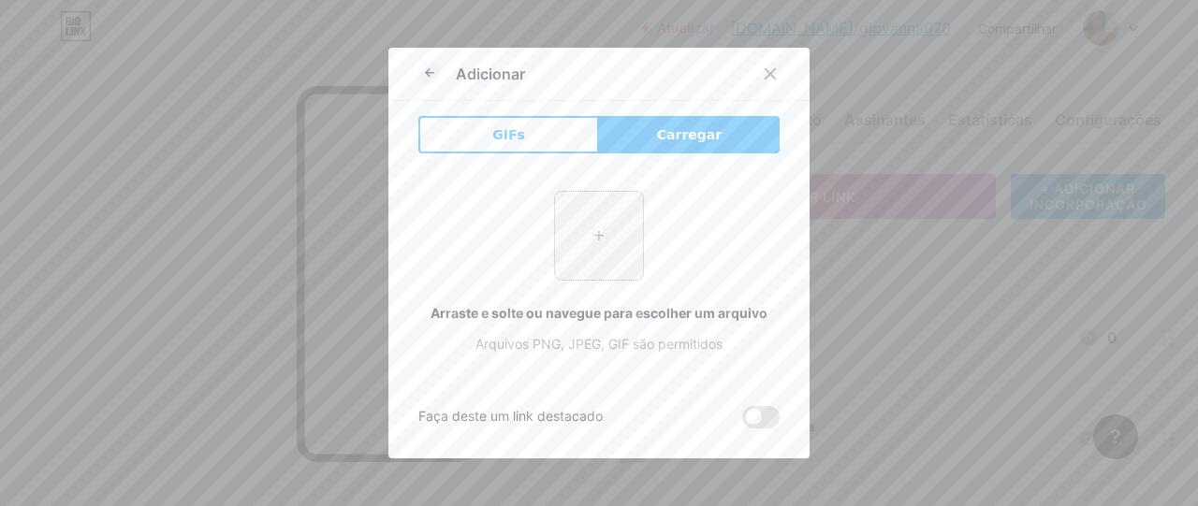
click at [579, 231] on input "file" at bounding box center [599, 236] width 88 height 88
type input "C:\fakepath\PRÉ-[PERSON_NAME].webp"
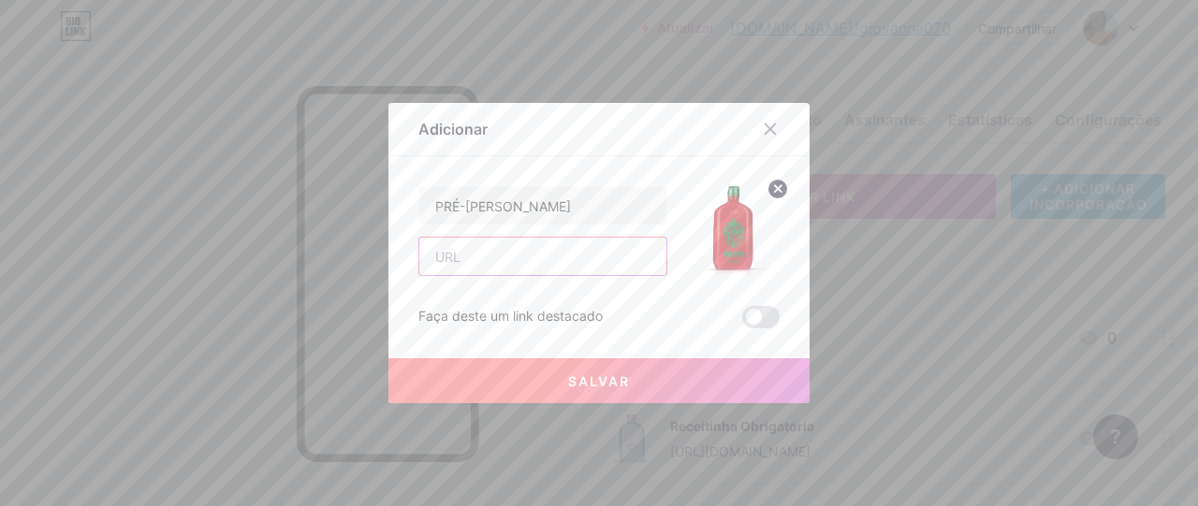
click at [469, 250] on input "text" at bounding box center [542, 256] width 247 height 37
paste input "[URL][DOMAIN_NAME]"
type input "[URL][DOMAIN_NAME]"
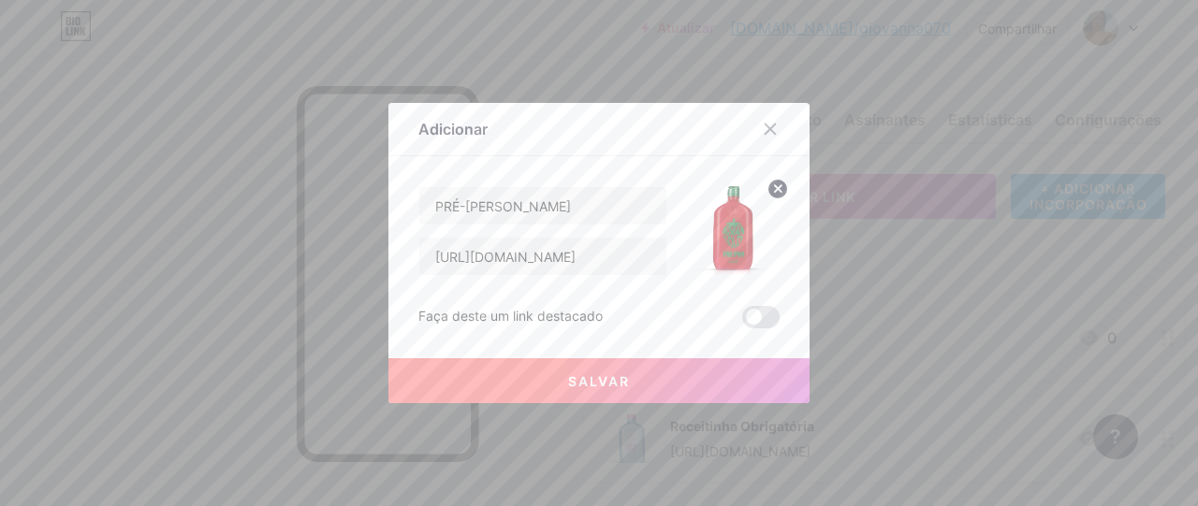
click at [481, 368] on button "Salvar" at bounding box center [599, 381] width 421 height 45
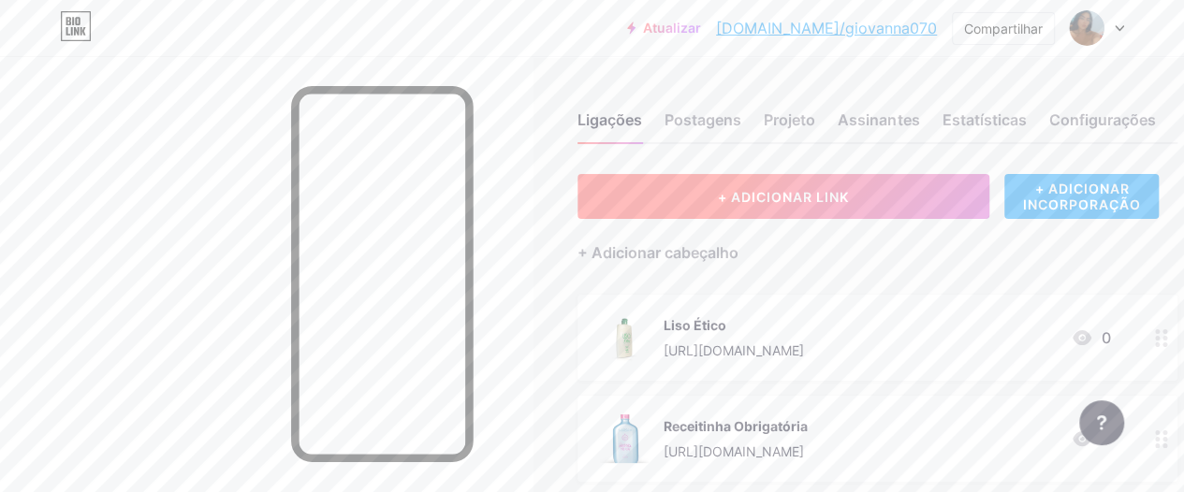
click at [625, 207] on button "+ ADICIONAR LINK" at bounding box center [784, 196] width 412 height 45
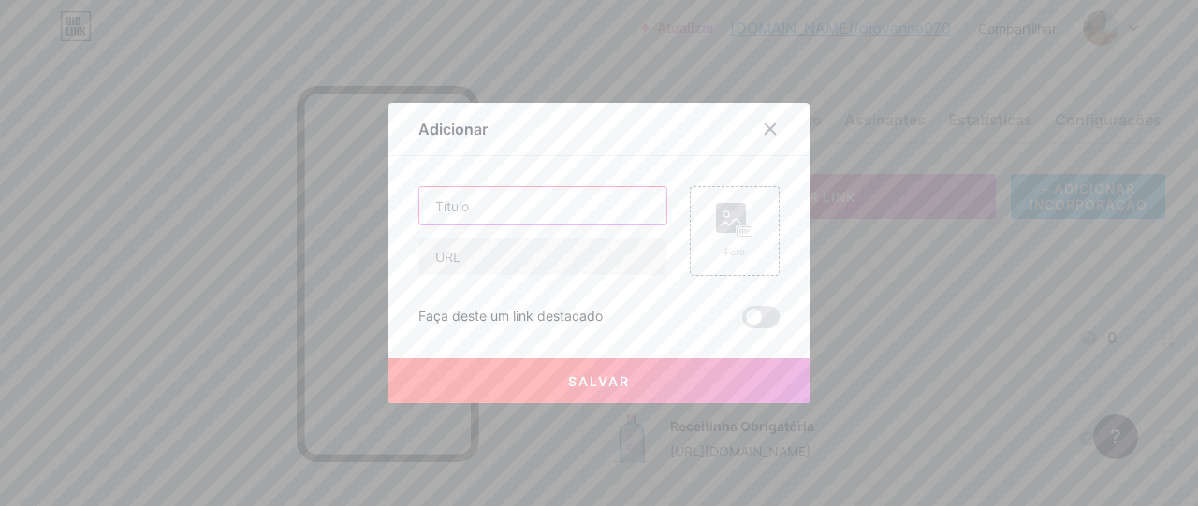
click at [485, 190] on input "text" at bounding box center [542, 205] width 247 height 37
paste input "Shampoo e Condicionador Morangold"
type input "Shampoo e Condicionador Morangold"
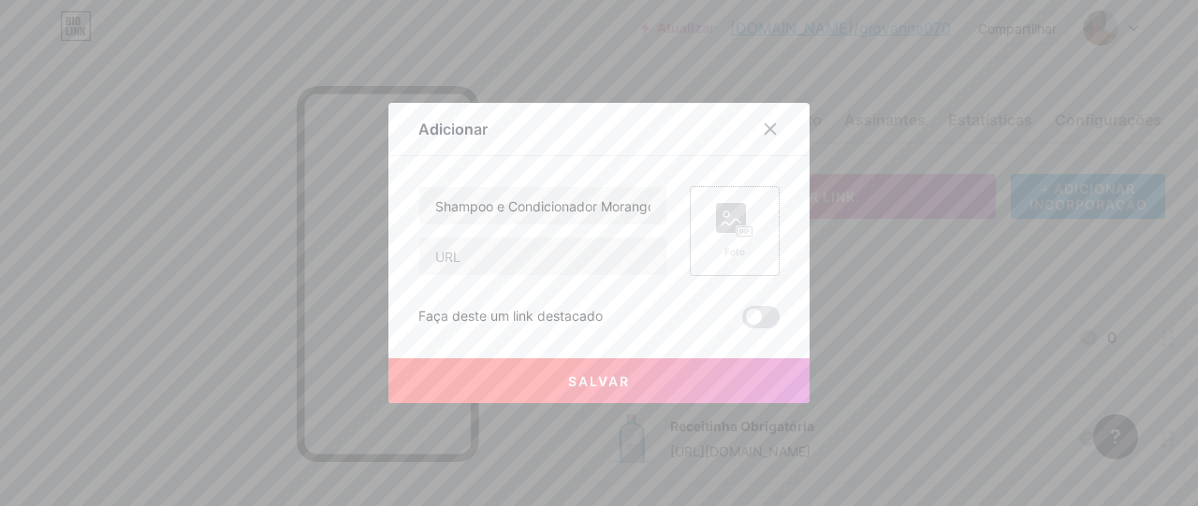
click at [737, 234] on rect at bounding box center [745, 232] width 17 height 11
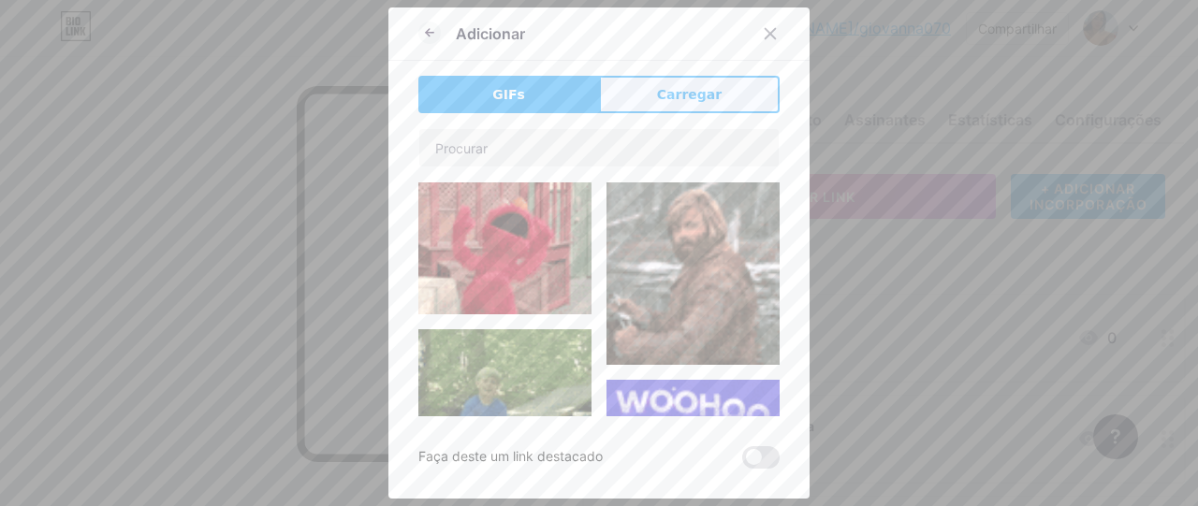
click at [638, 82] on button "Carregar" at bounding box center [689, 94] width 181 height 37
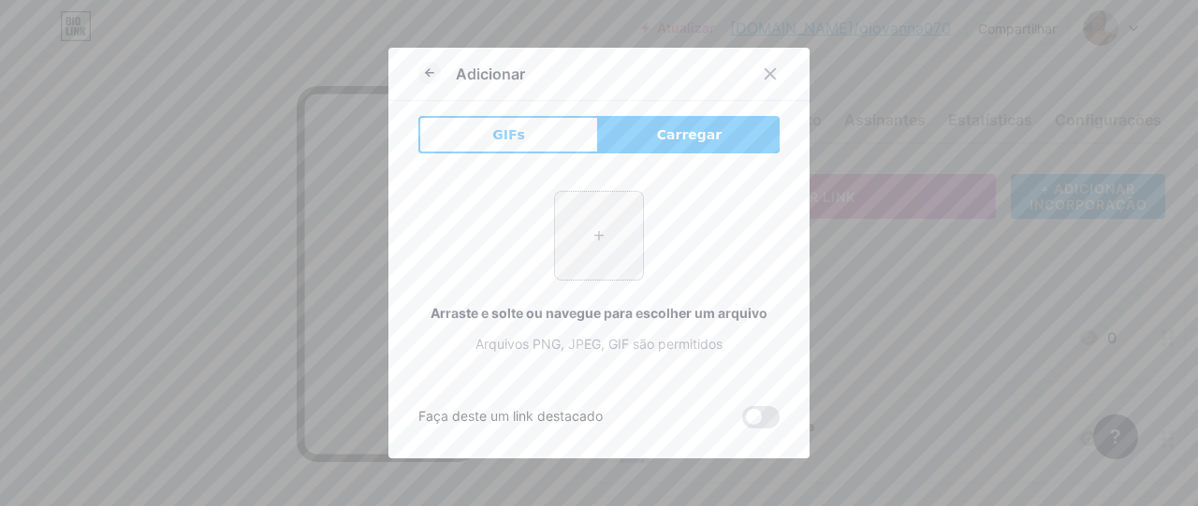
click at [595, 231] on input "file" at bounding box center [599, 236] width 88 height 88
type input "C:\fakepath\Shampoo e Condicionador Morangold.webp"
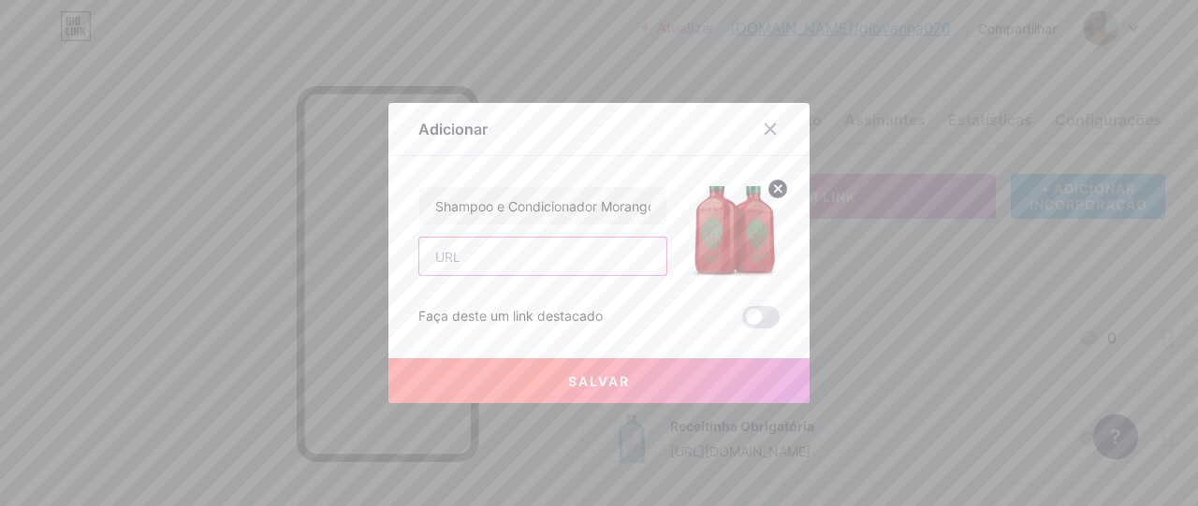
click at [461, 253] on input "text" at bounding box center [542, 256] width 247 height 37
paste input "[URL][DOMAIN_NAME]"
type input "[URL][DOMAIN_NAME]"
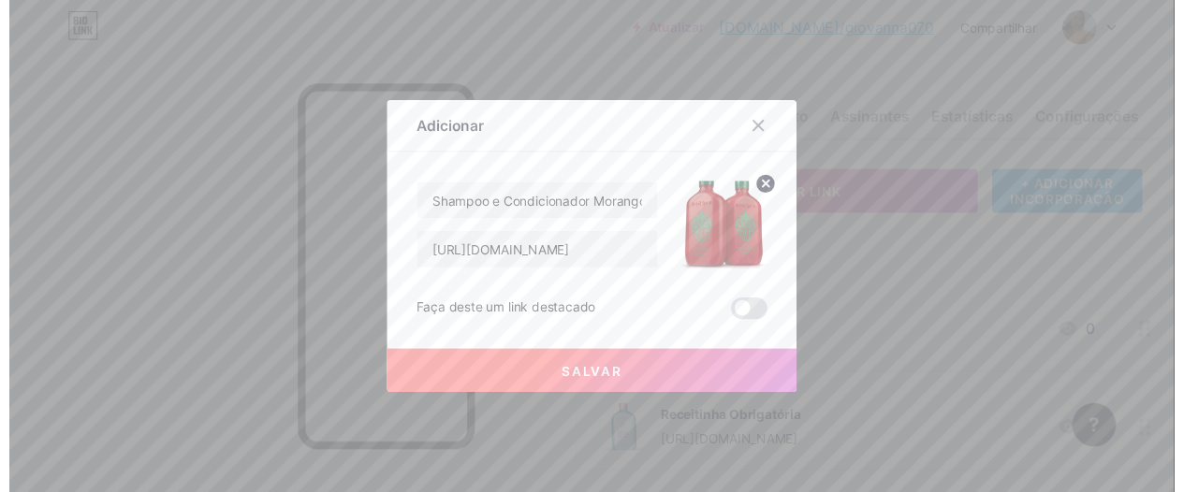
scroll to position [0, 0]
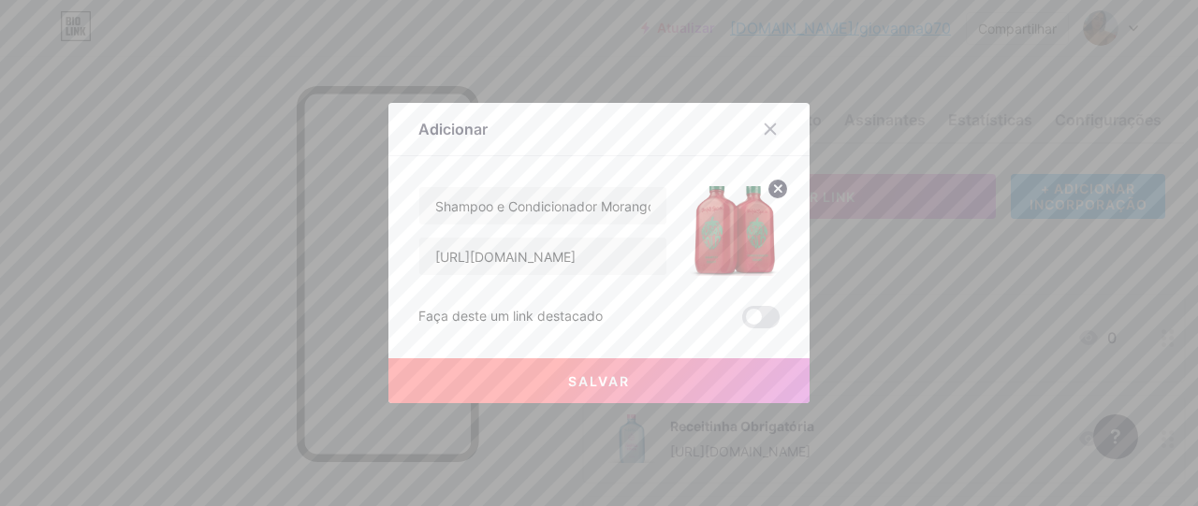
click at [506, 379] on button "Salvar" at bounding box center [599, 381] width 421 height 45
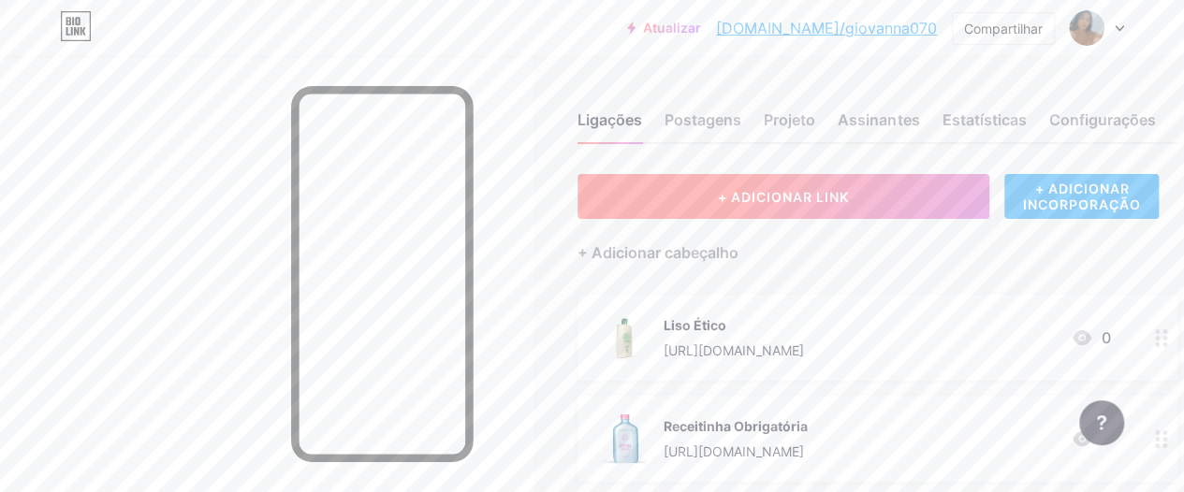
click at [645, 209] on button "+ ADICIONAR LINK" at bounding box center [784, 196] width 412 height 45
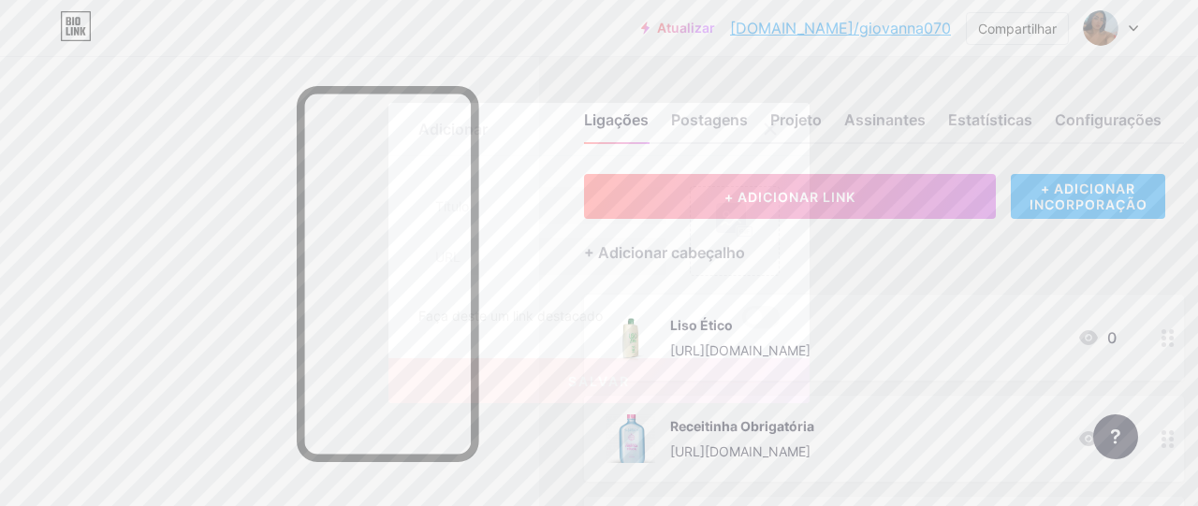
click at [771, 134] on icon at bounding box center [770, 129] width 15 height 15
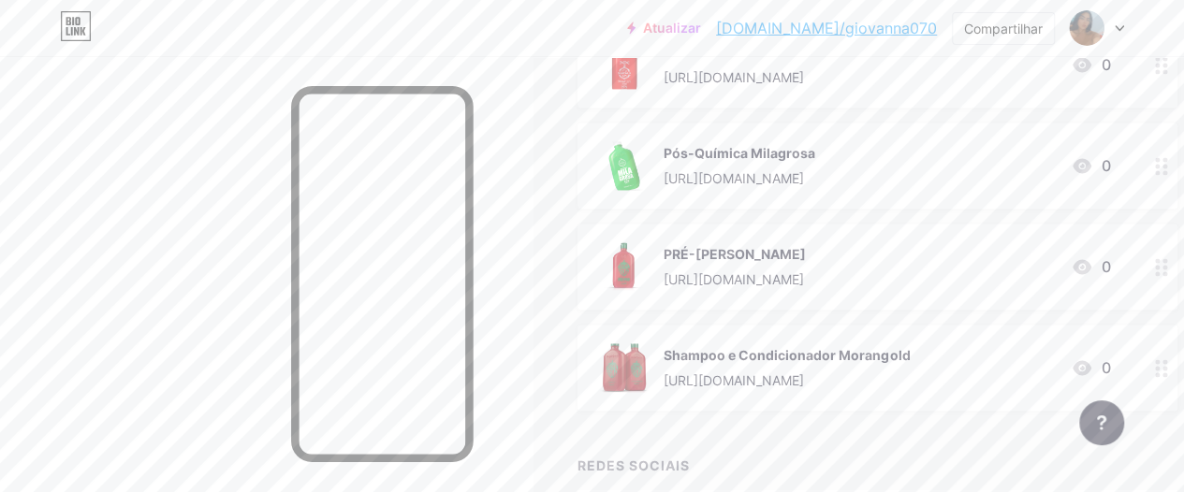
scroll to position [1423, 0]
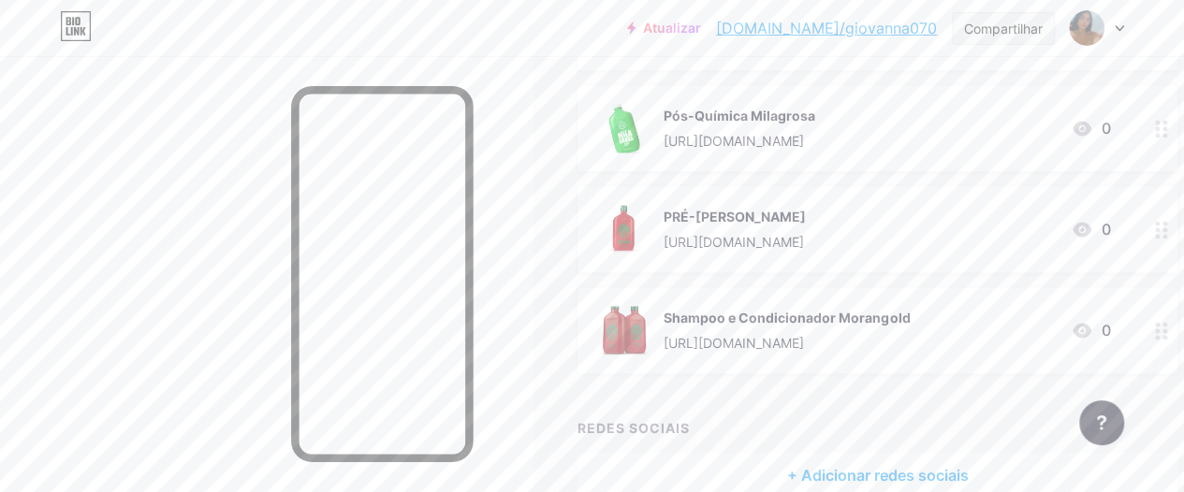
click at [1015, 25] on font "Compartilhar" at bounding box center [1003, 29] width 79 height 16
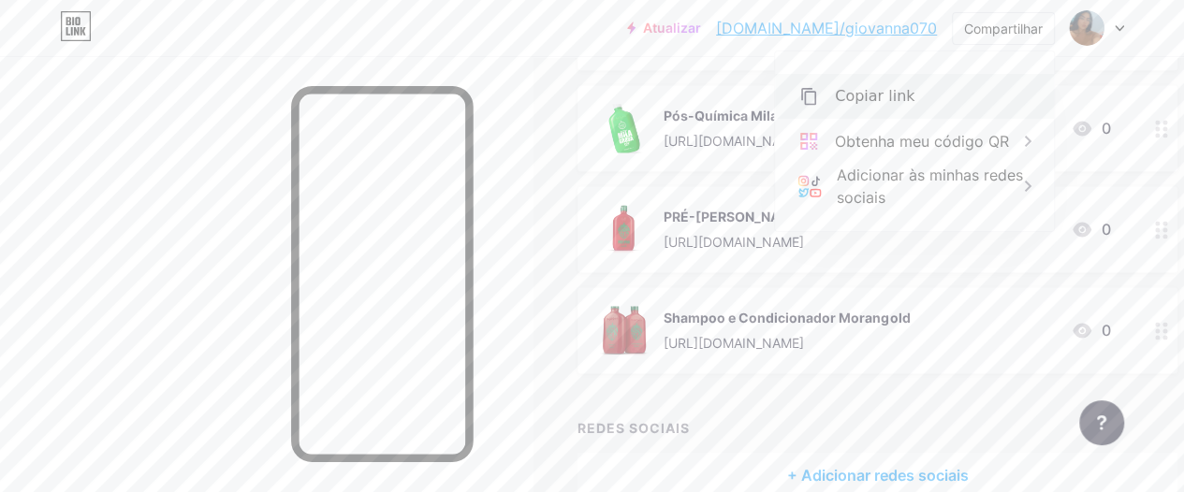
click at [942, 92] on div "Copiar link" at bounding box center [914, 96] width 279 height 45
